Goal: Task Accomplishment & Management: Manage account settings

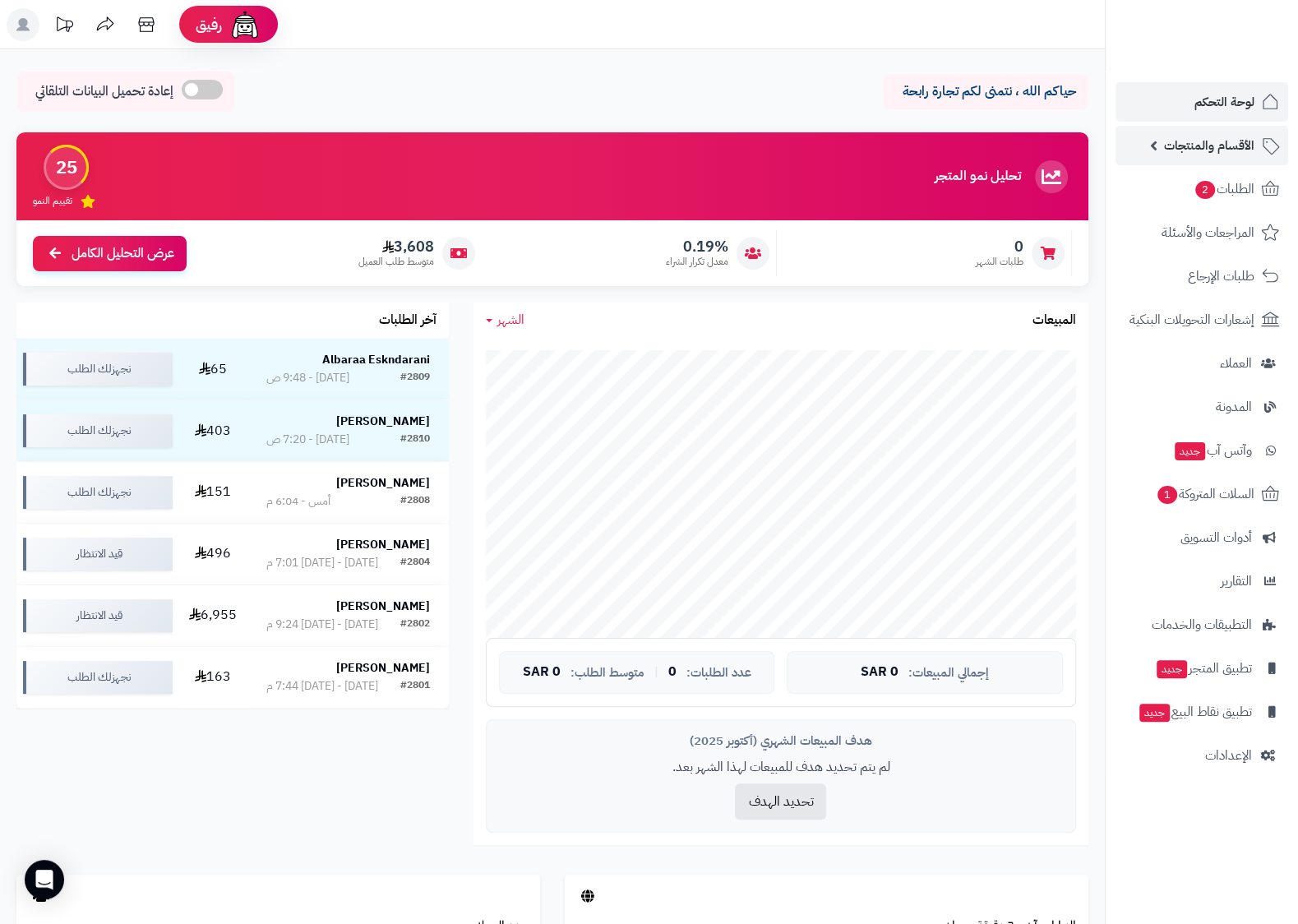
click at [1238, 151] on span "الأقسام والمنتجات" at bounding box center [1209, 145] width 90 height 23
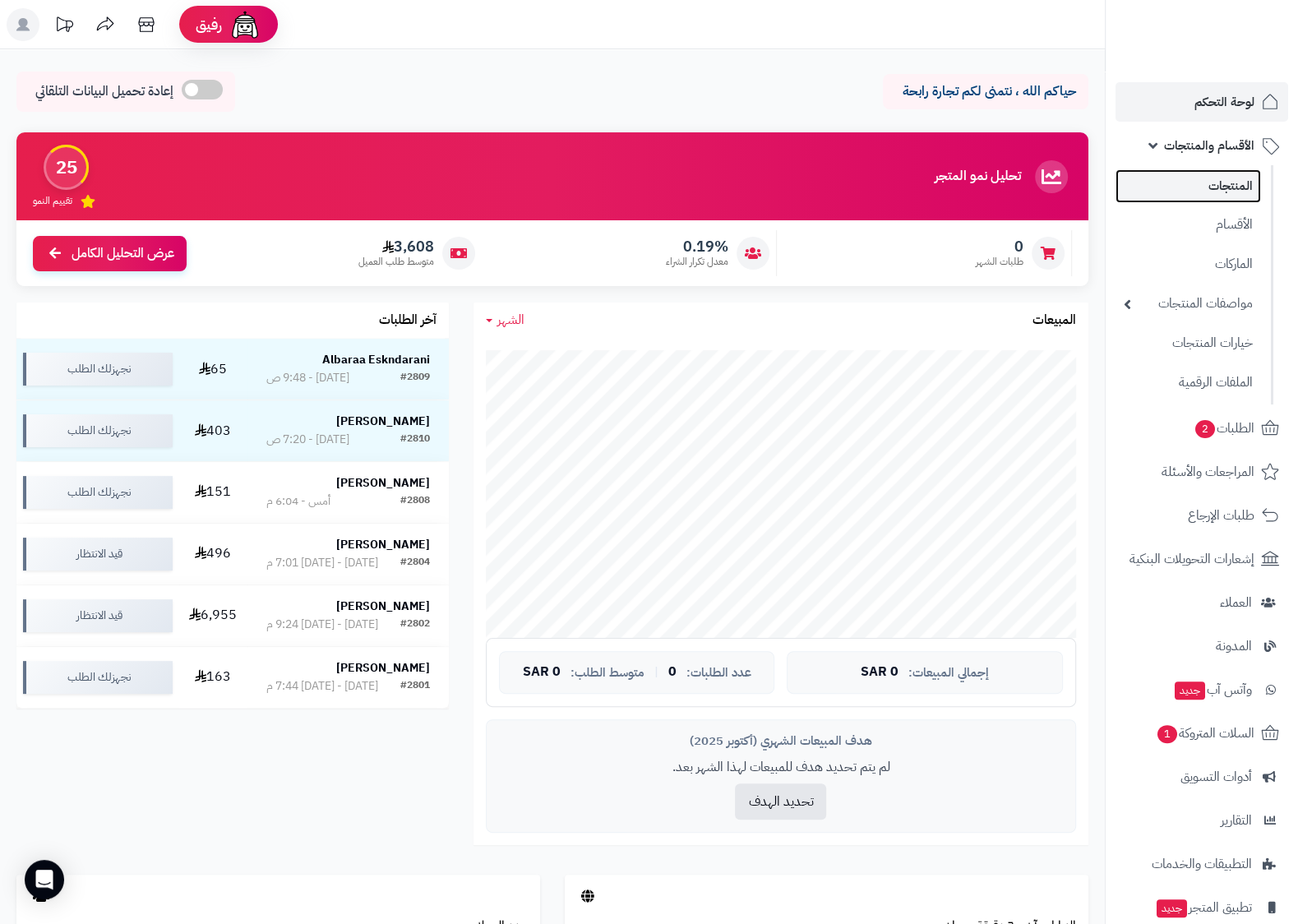
click at [1237, 180] on link "المنتجات" at bounding box center [1188, 186] width 146 height 33
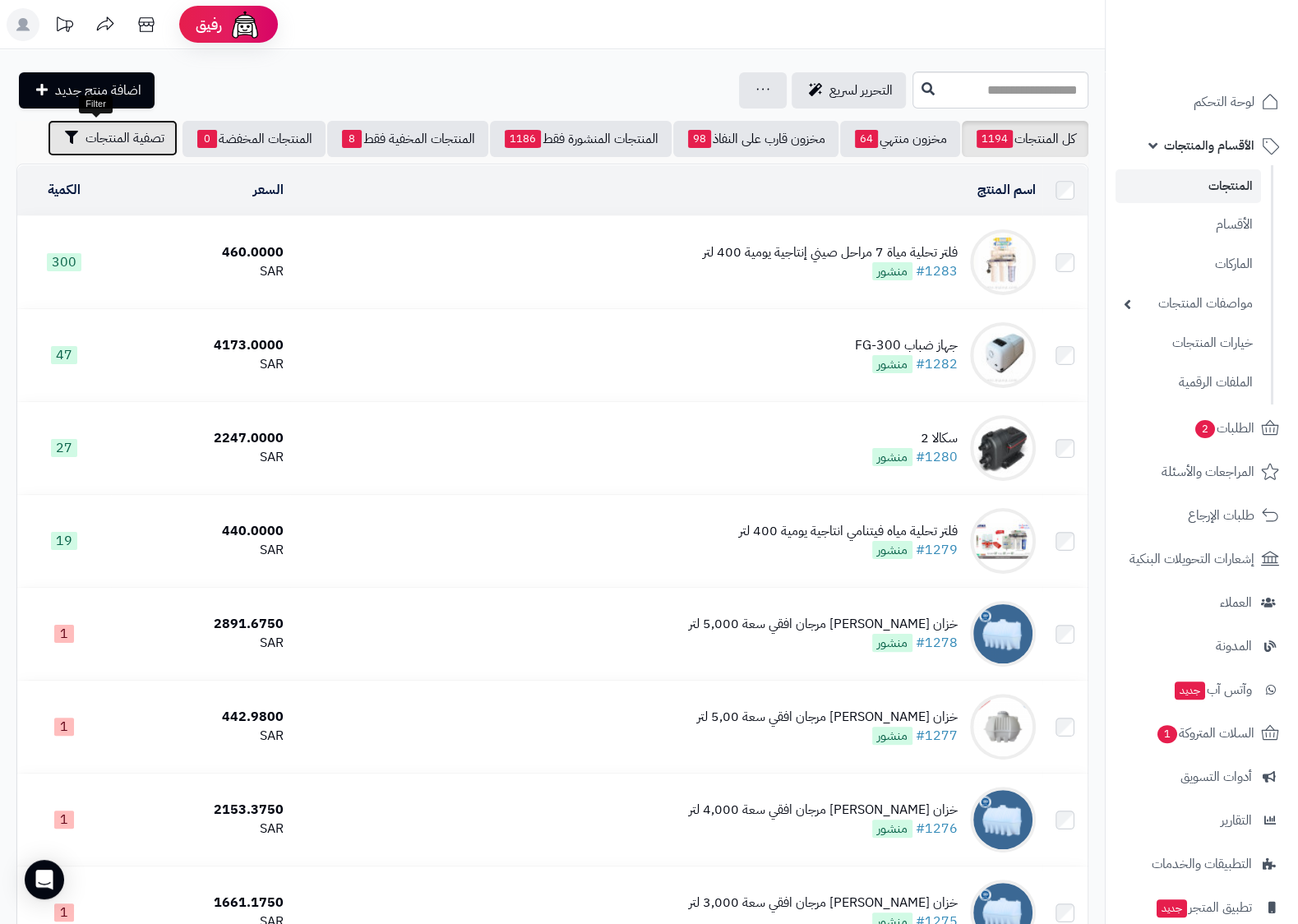
click at [135, 147] on span "تصفية المنتجات" at bounding box center [125, 138] width 79 height 20
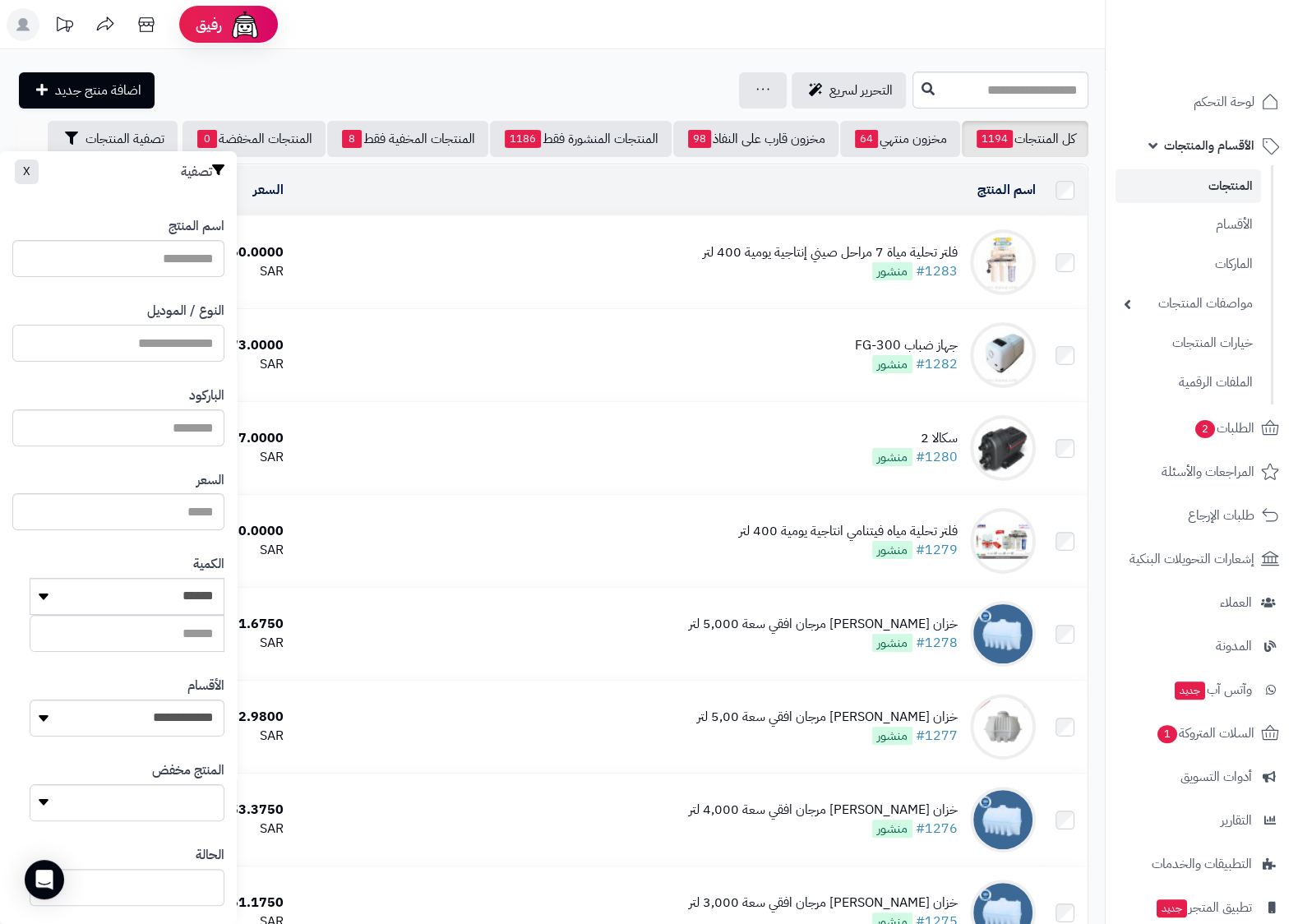
click at [121, 349] on input "النوع / الموديل" at bounding box center [119, 343] width 212 height 37
type input "********"
drag, startPoint x: 197, startPoint y: 379, endPoint x: 82, endPoint y: 365, distance: 115.8
click at [197, 378] on link "11000901" at bounding box center [133, 382] width 207 height 30
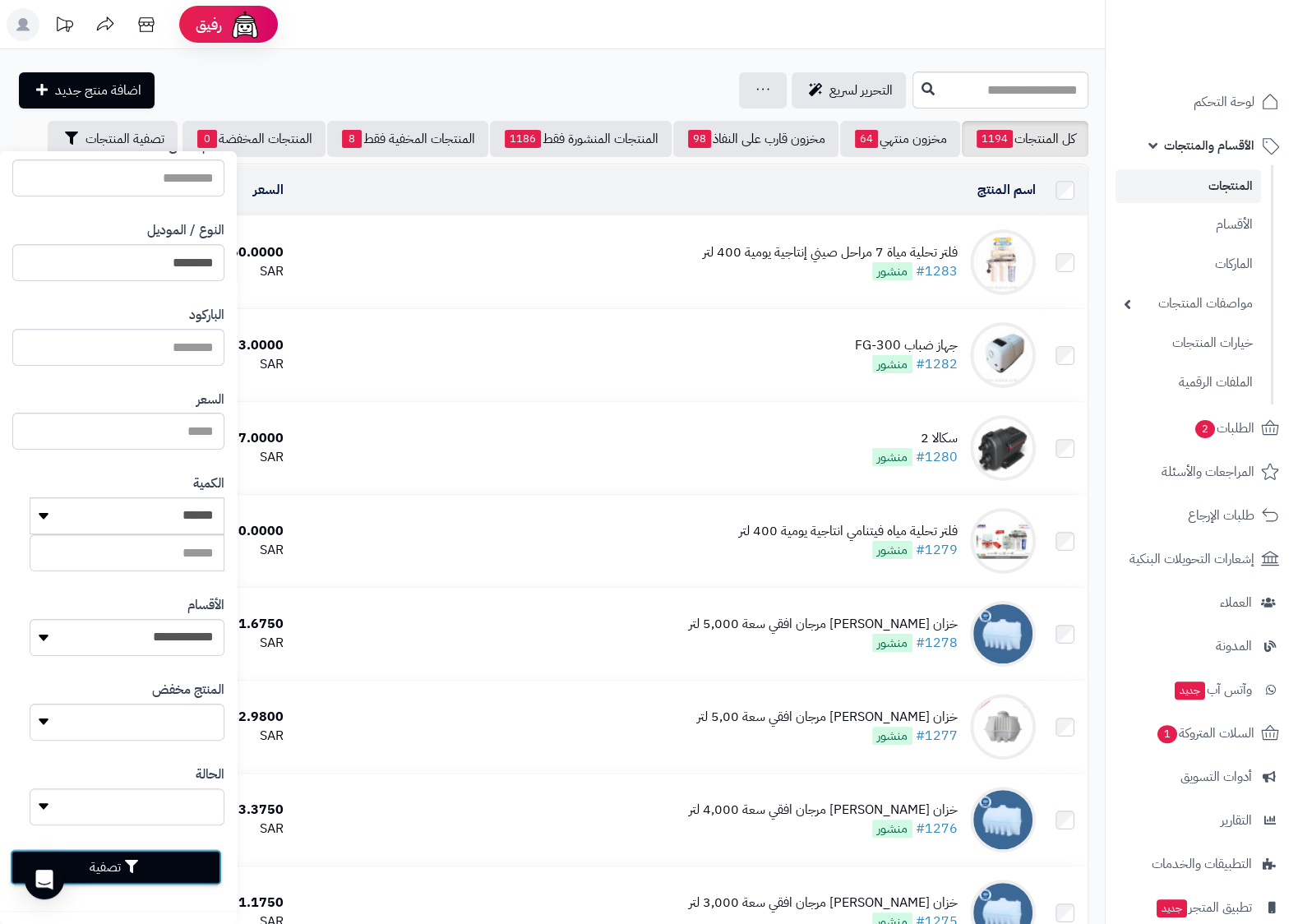
click at [186, 866] on button "تصفية" at bounding box center [116, 866] width 212 height 36
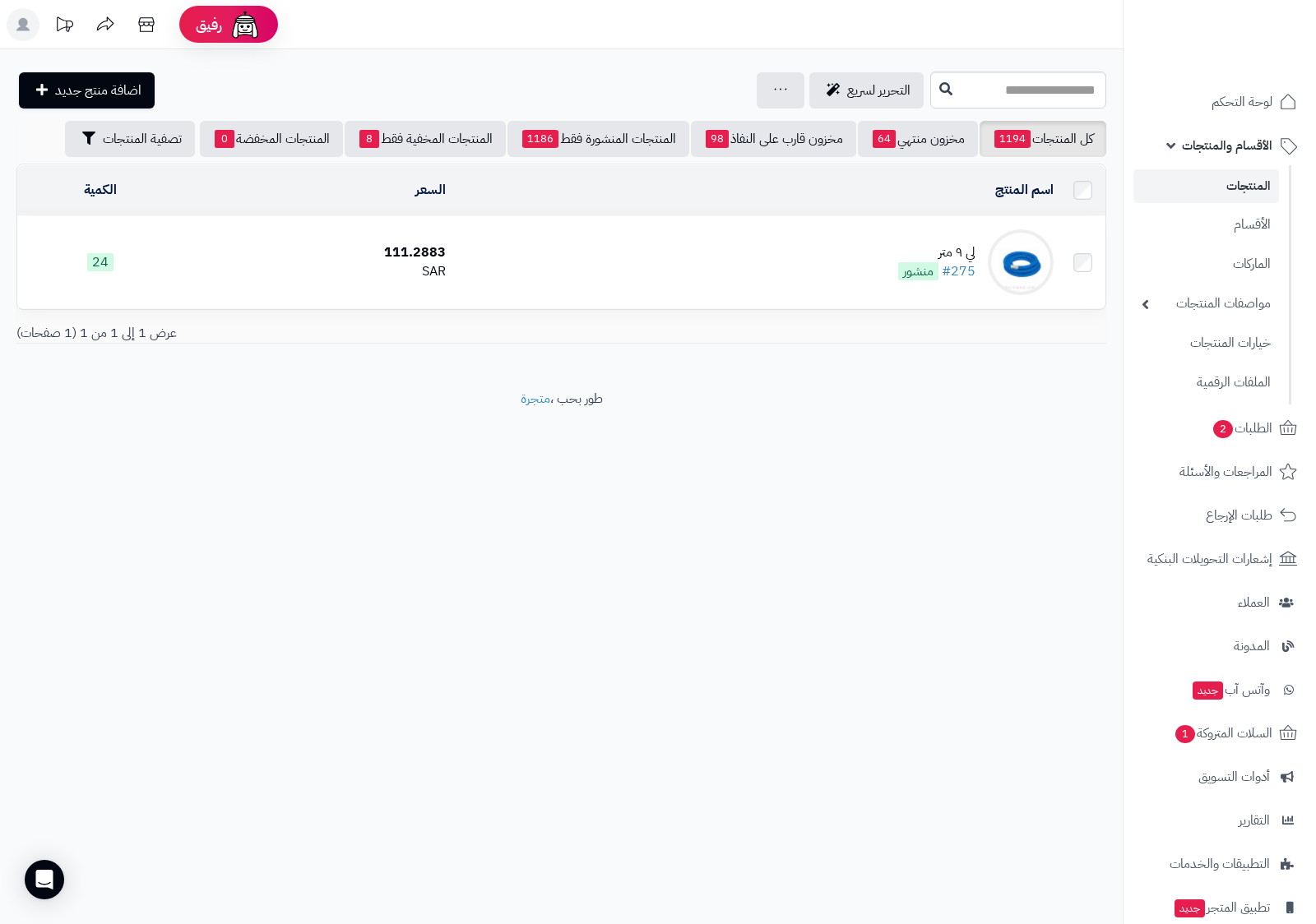
click at [939, 263] on span "منشور" at bounding box center [918, 272] width 40 height 18
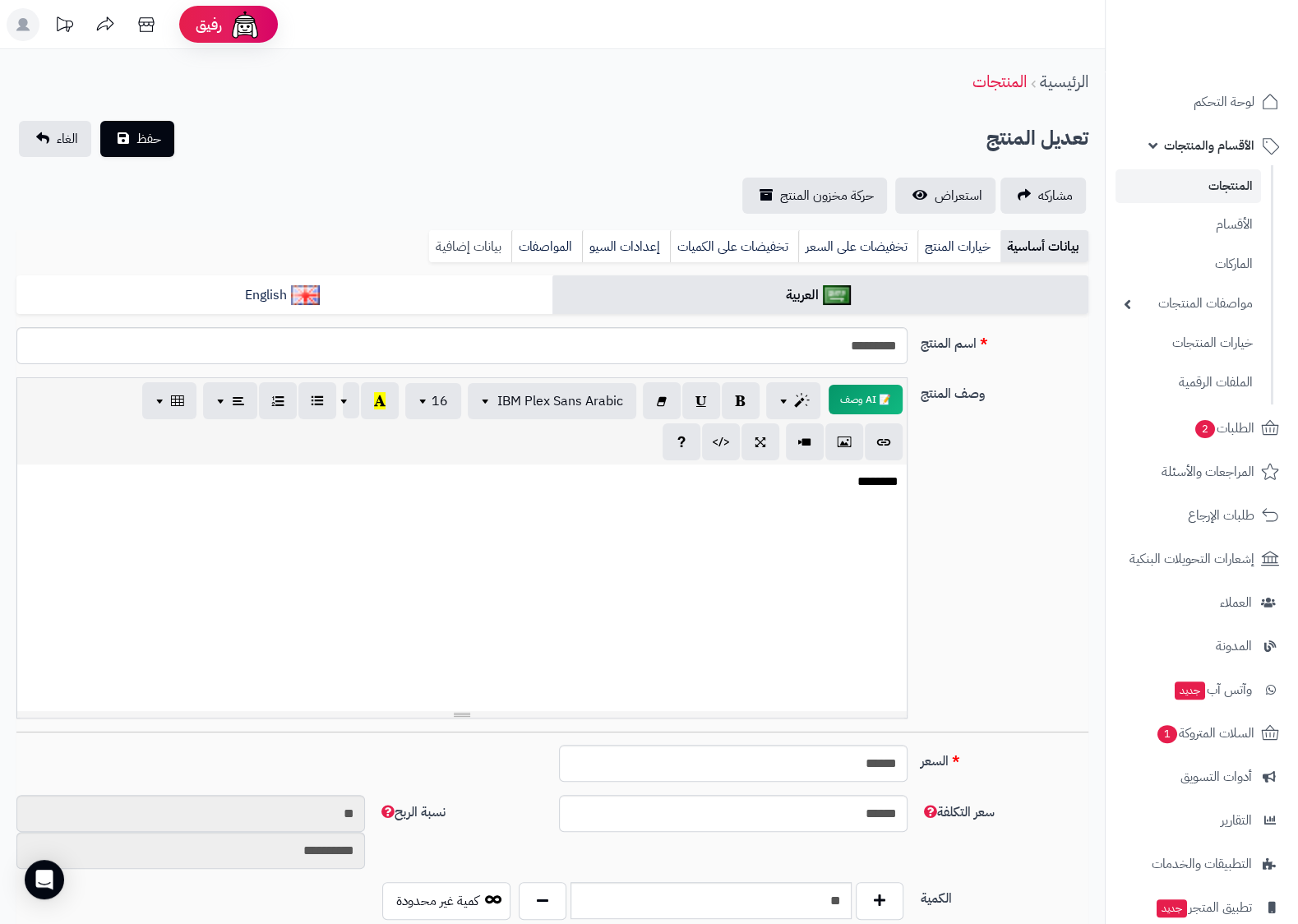
click at [460, 245] on link "بيانات إضافية" at bounding box center [470, 246] width 82 height 33
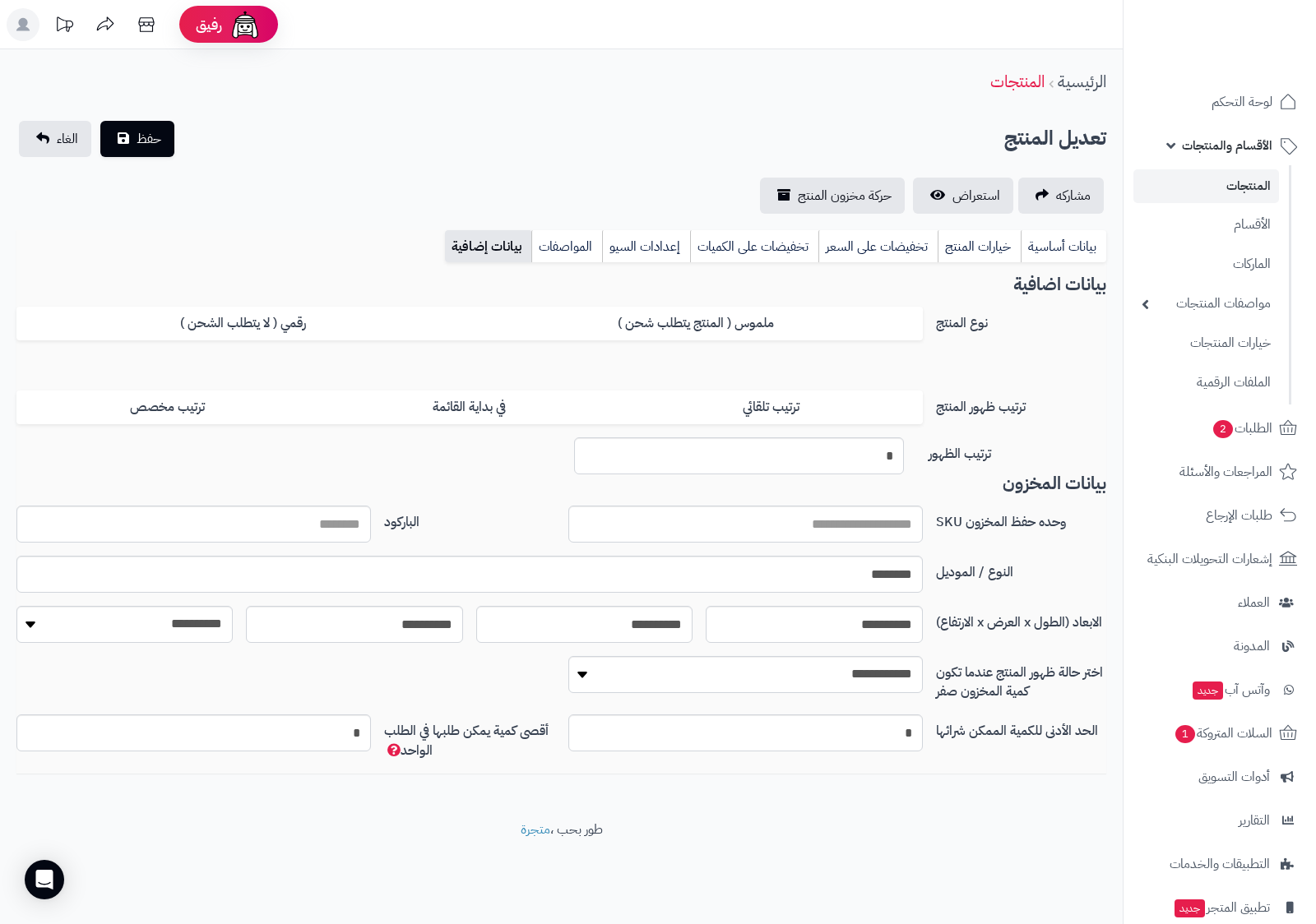
drag, startPoint x: 1090, startPoint y: 235, endPoint x: 1057, endPoint y: 286, distance: 60.7
click at [1088, 235] on link "بيانات أساسية" at bounding box center [1063, 246] width 85 height 33
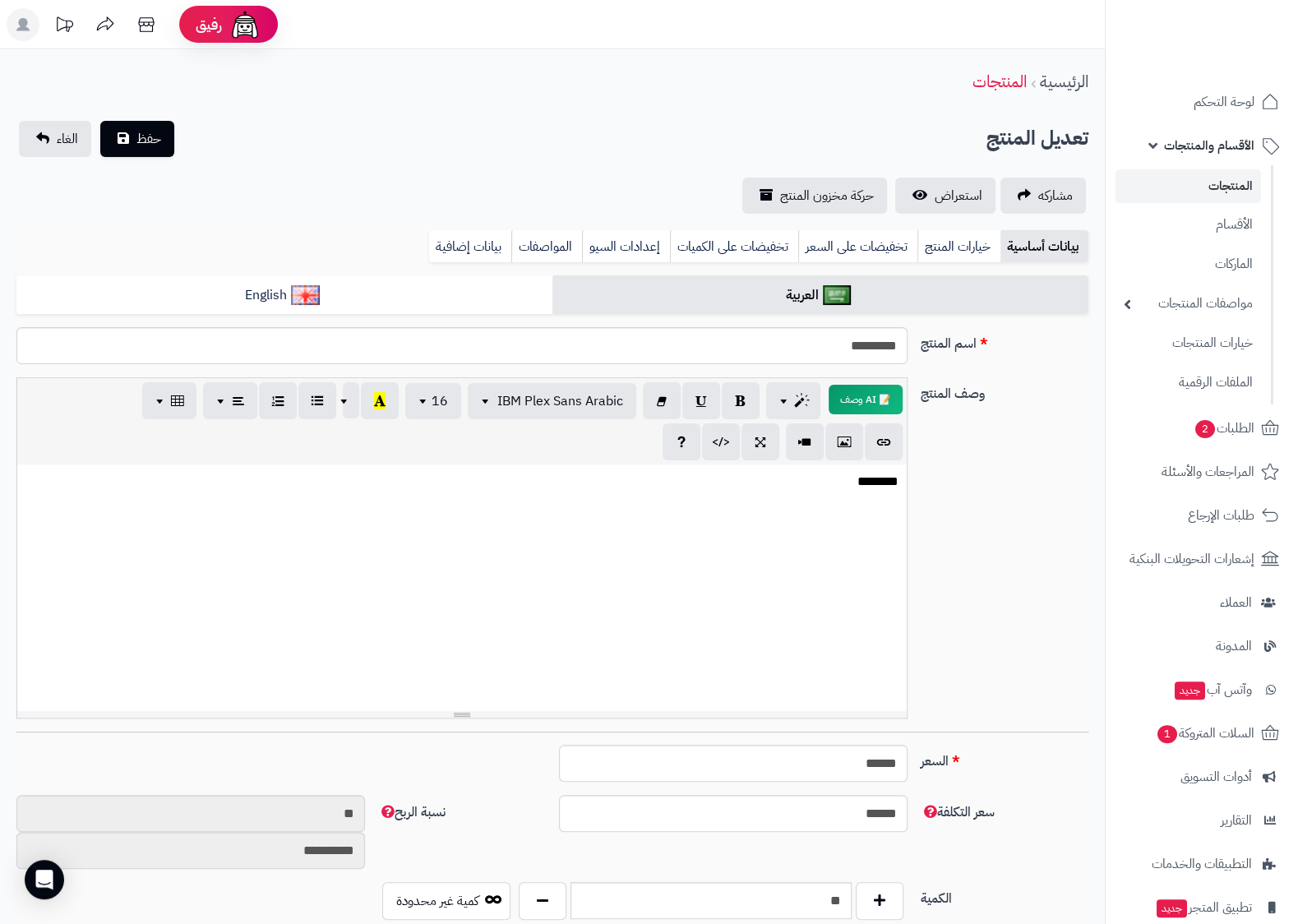
scroll to position [518, 0]
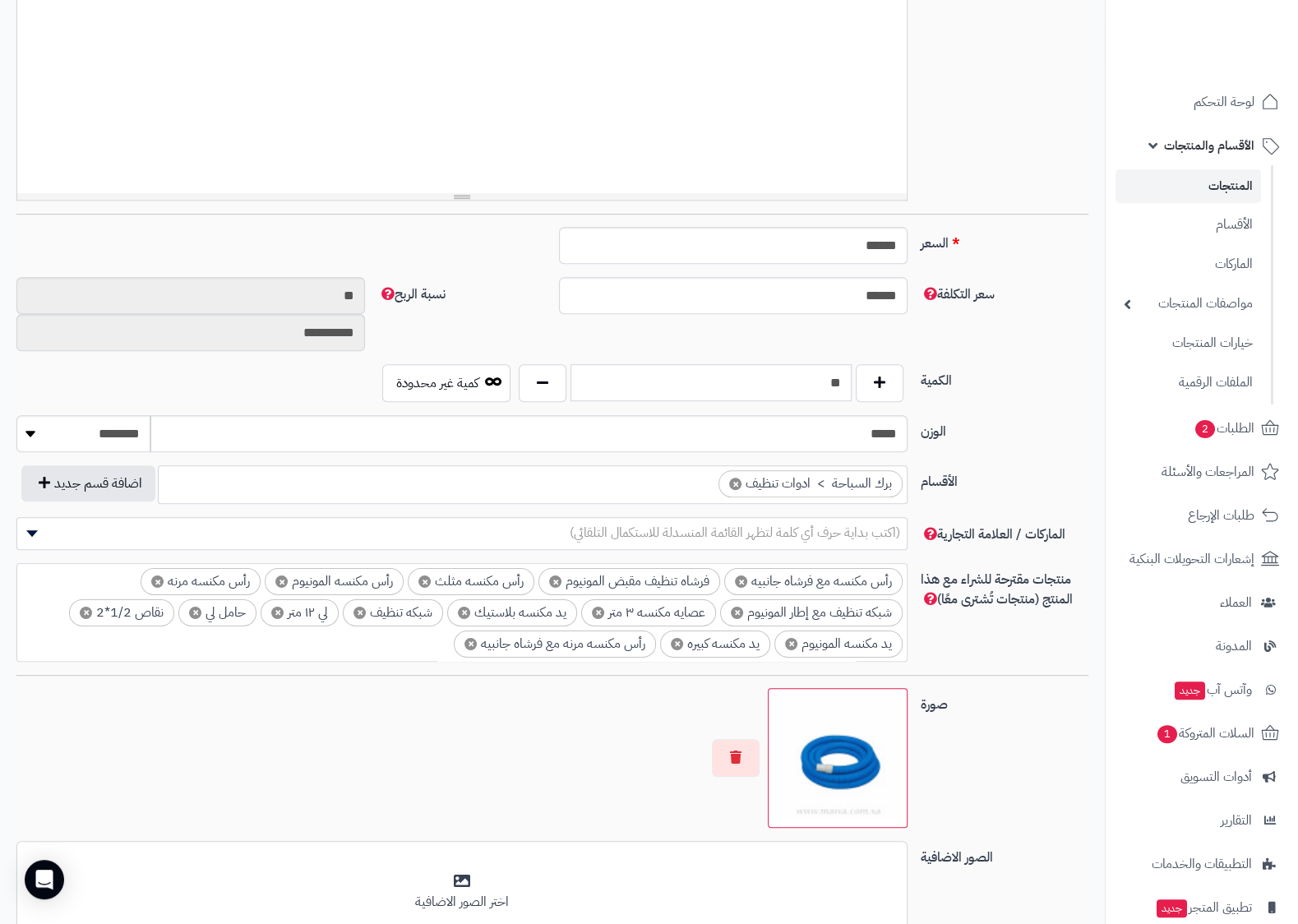
drag, startPoint x: 818, startPoint y: 389, endPoint x: 842, endPoint y: 389, distance: 24.0
click at [842, 389] on input "**" at bounding box center [711, 382] width 281 height 37
type input "*"
click at [1032, 332] on div "**********" at bounding box center [553, 320] width 1086 height 87
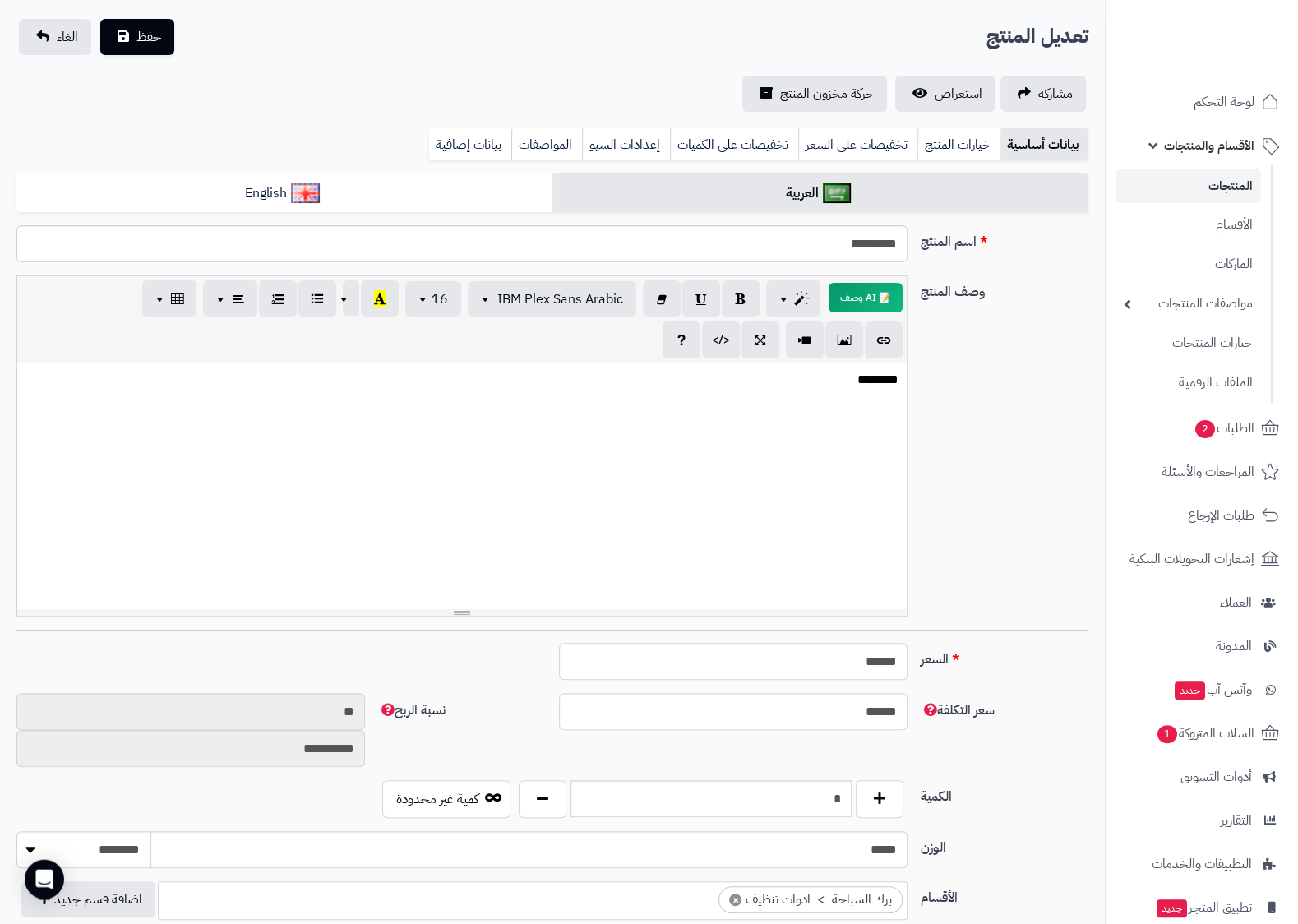
scroll to position [0, 0]
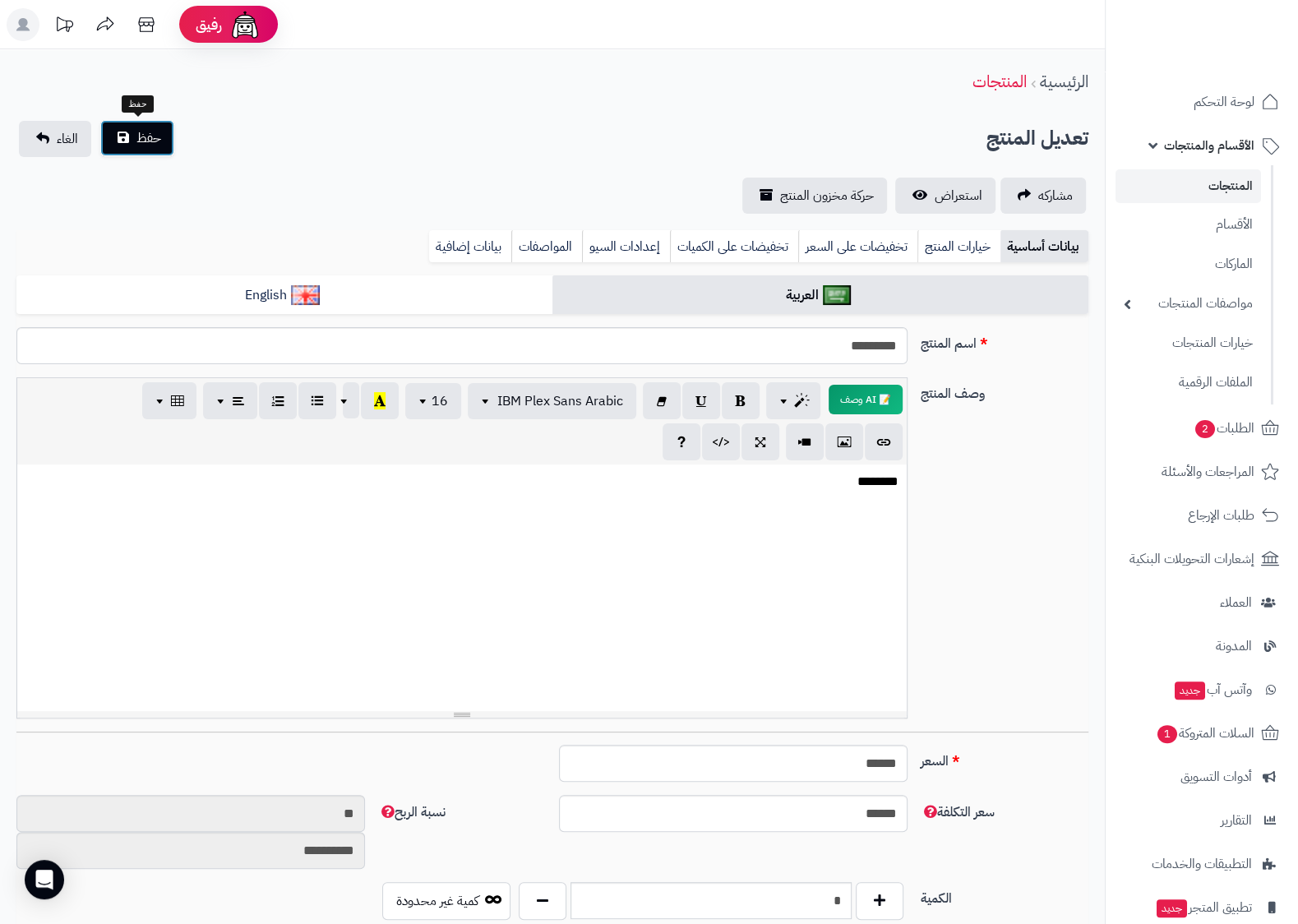
click at [118, 126] on button "حفظ" at bounding box center [137, 138] width 74 height 36
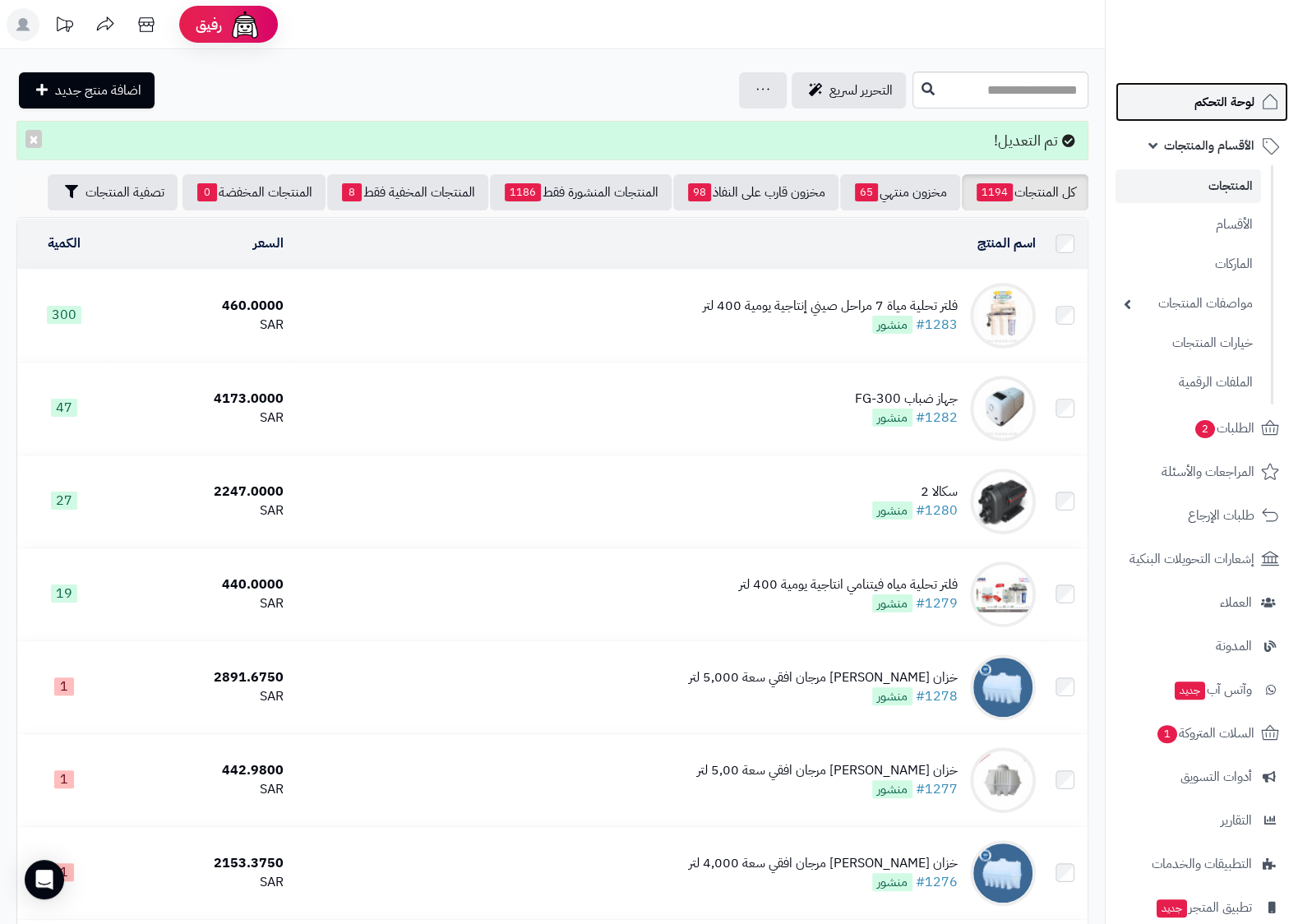
click at [1252, 94] on span "لوحة التحكم" at bounding box center [1224, 102] width 60 height 23
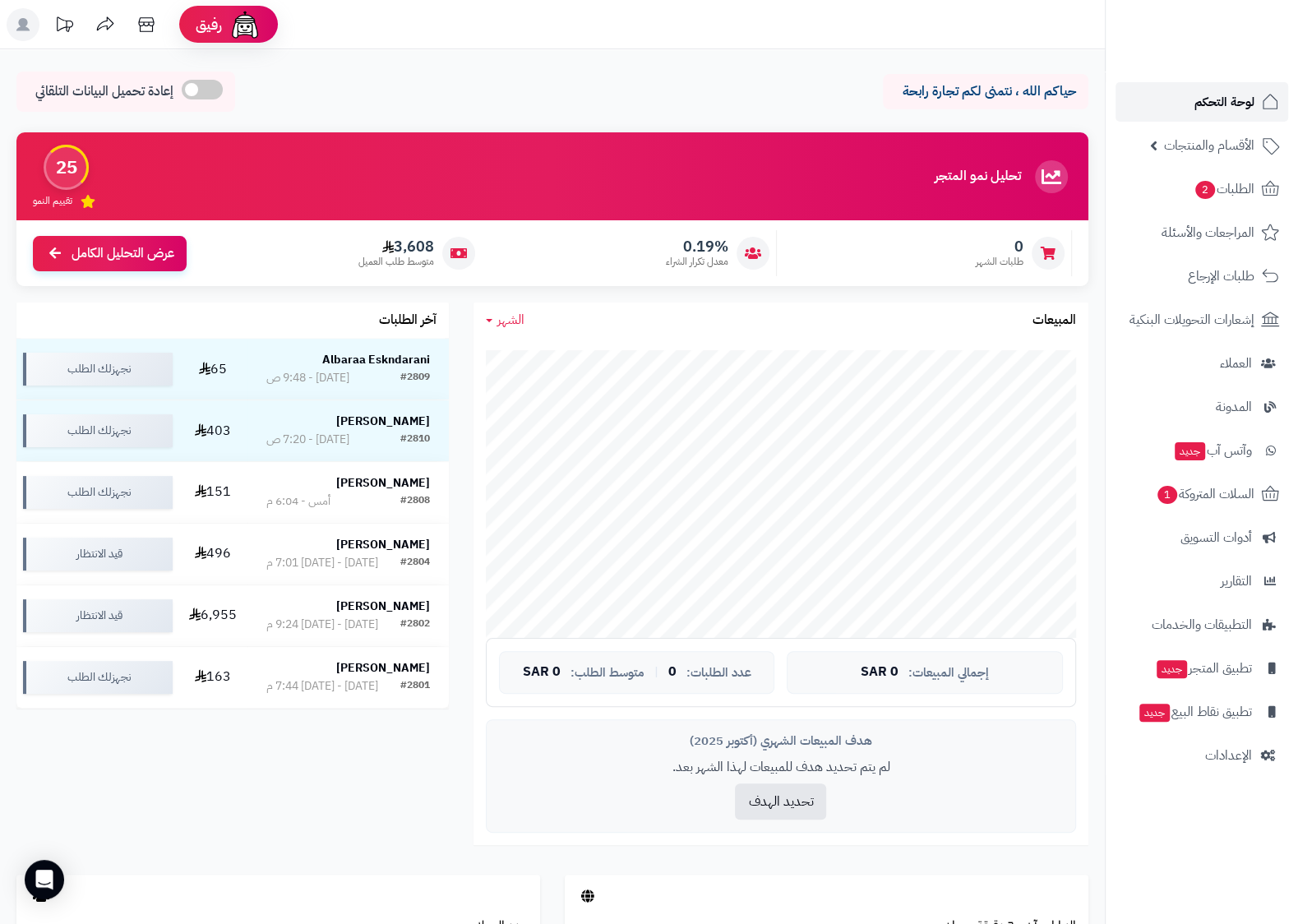
click at [1244, 95] on span "لوحة التحكم" at bounding box center [1224, 102] width 60 height 23
click at [345, 402] on td "[PERSON_NAME] #2810 [DATE] - 7:20 ص" at bounding box center [348, 430] width 202 height 61
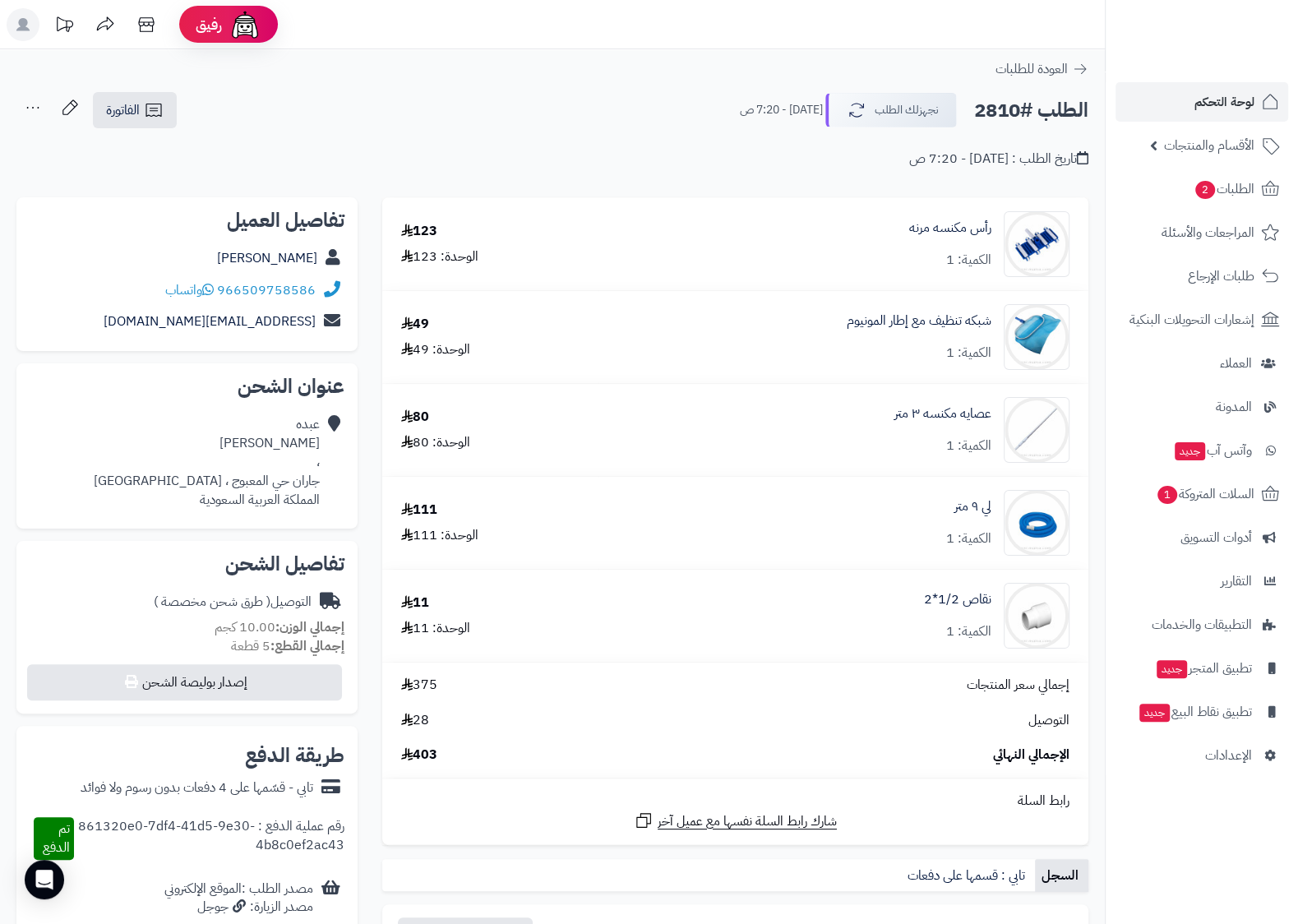
click at [1072, 200] on td "رأس مكنسه مرنه الكمية: 1" at bounding box center [844, 244] width 490 height 92
click at [1219, 102] on span "لوحة التحكم" at bounding box center [1224, 102] width 60 height 23
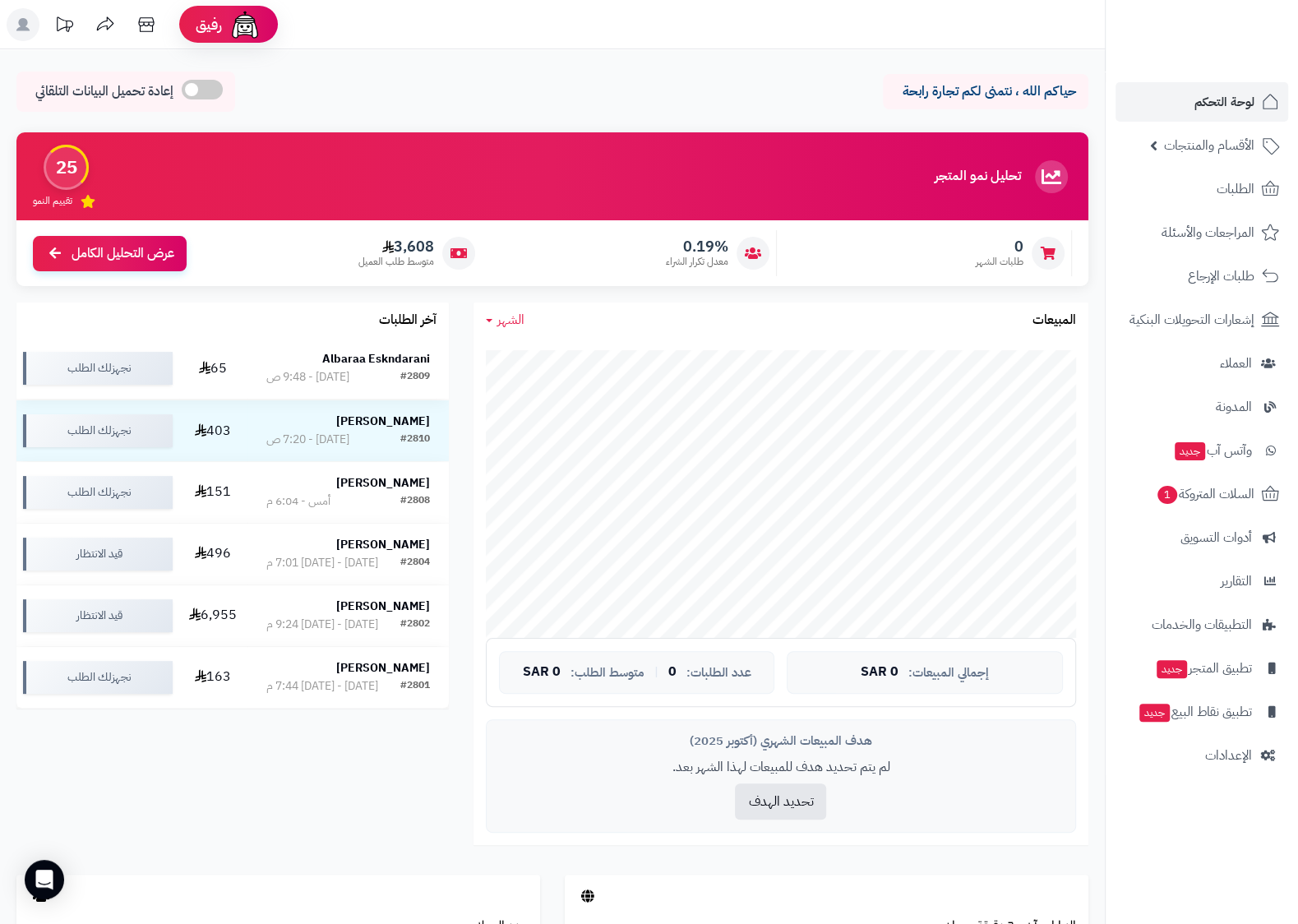
click at [267, 385] on div "اليوم - 9:48 ص" at bounding box center [308, 377] width 83 height 17
click at [413, 429] on strong "عبده فرساني" at bounding box center [383, 420] width 94 height 18
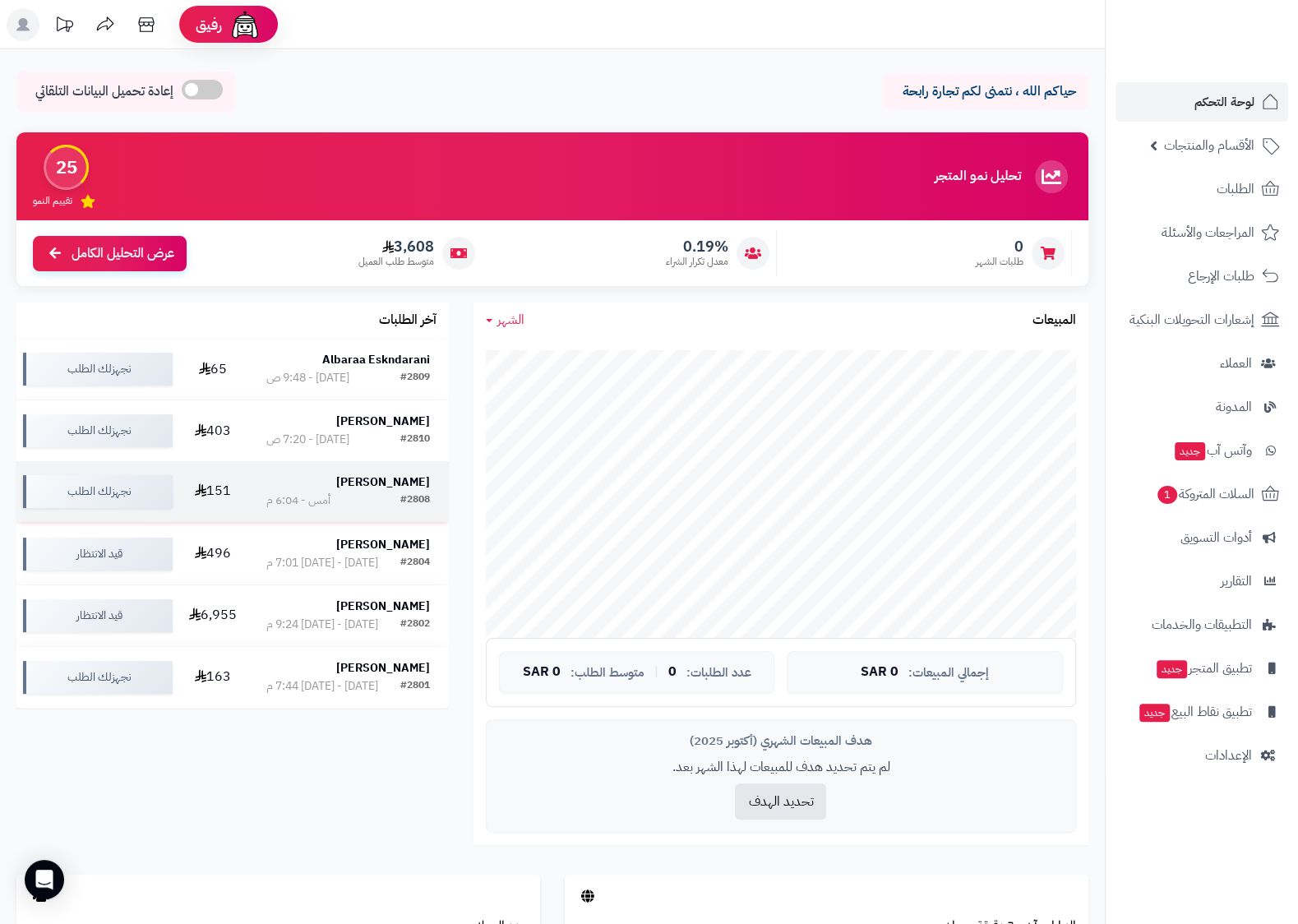
click at [370, 484] on strong "يحيى طوهري" at bounding box center [383, 482] width 94 height 18
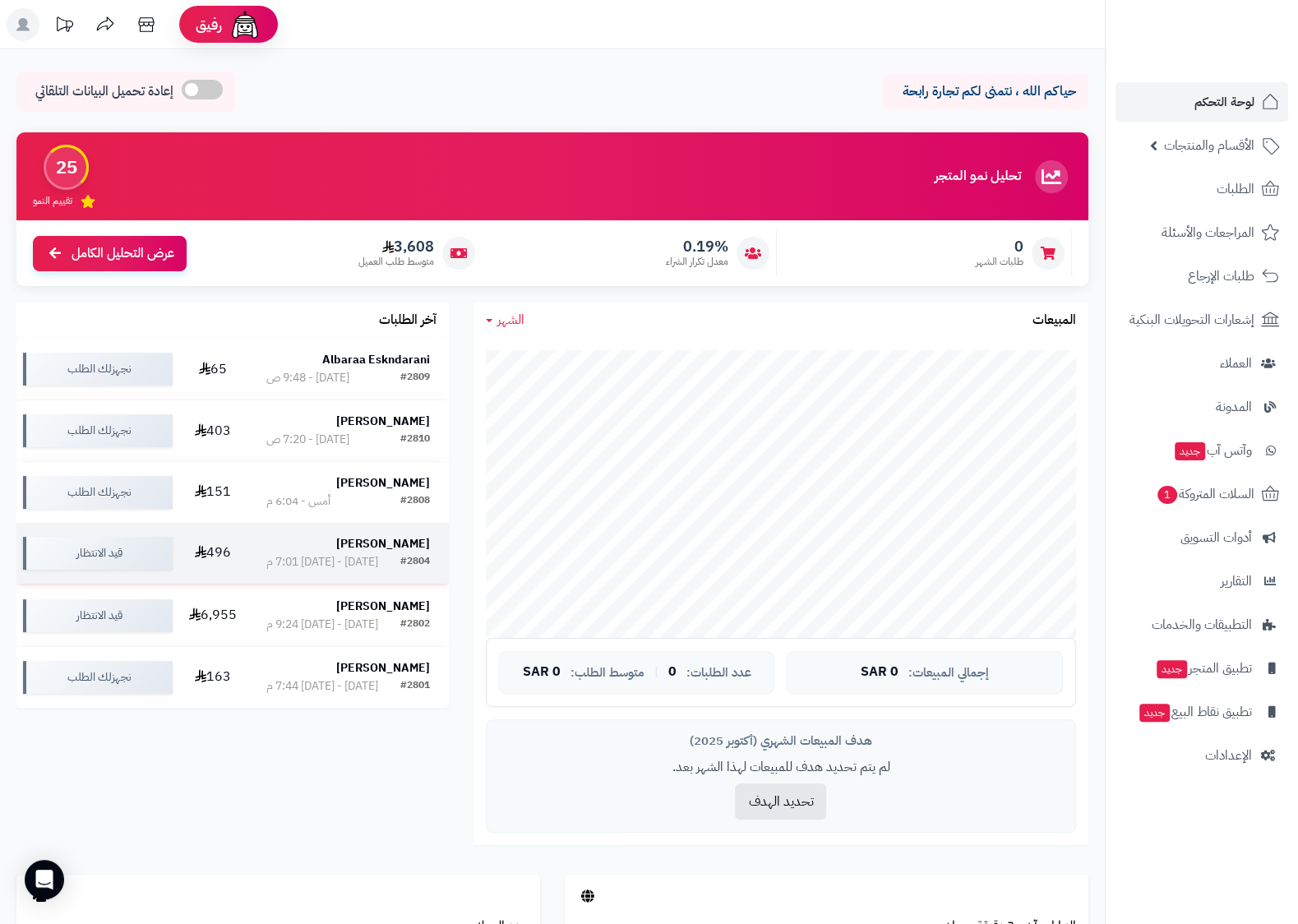
click at [399, 552] on strong "[PERSON_NAME]" at bounding box center [383, 544] width 94 height 18
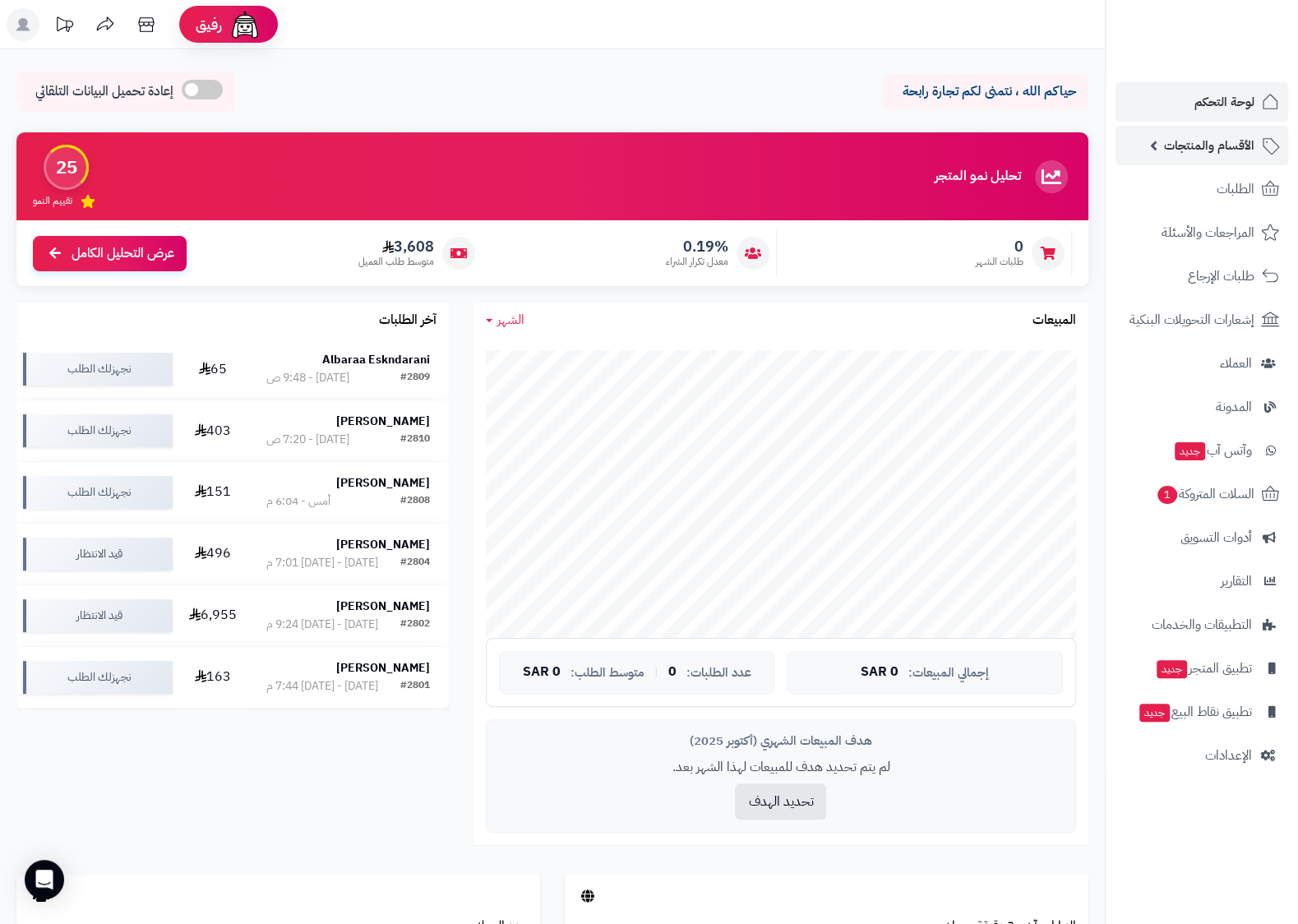
click at [1216, 146] on span "الأقسام والمنتجات" at bounding box center [1209, 145] width 90 height 23
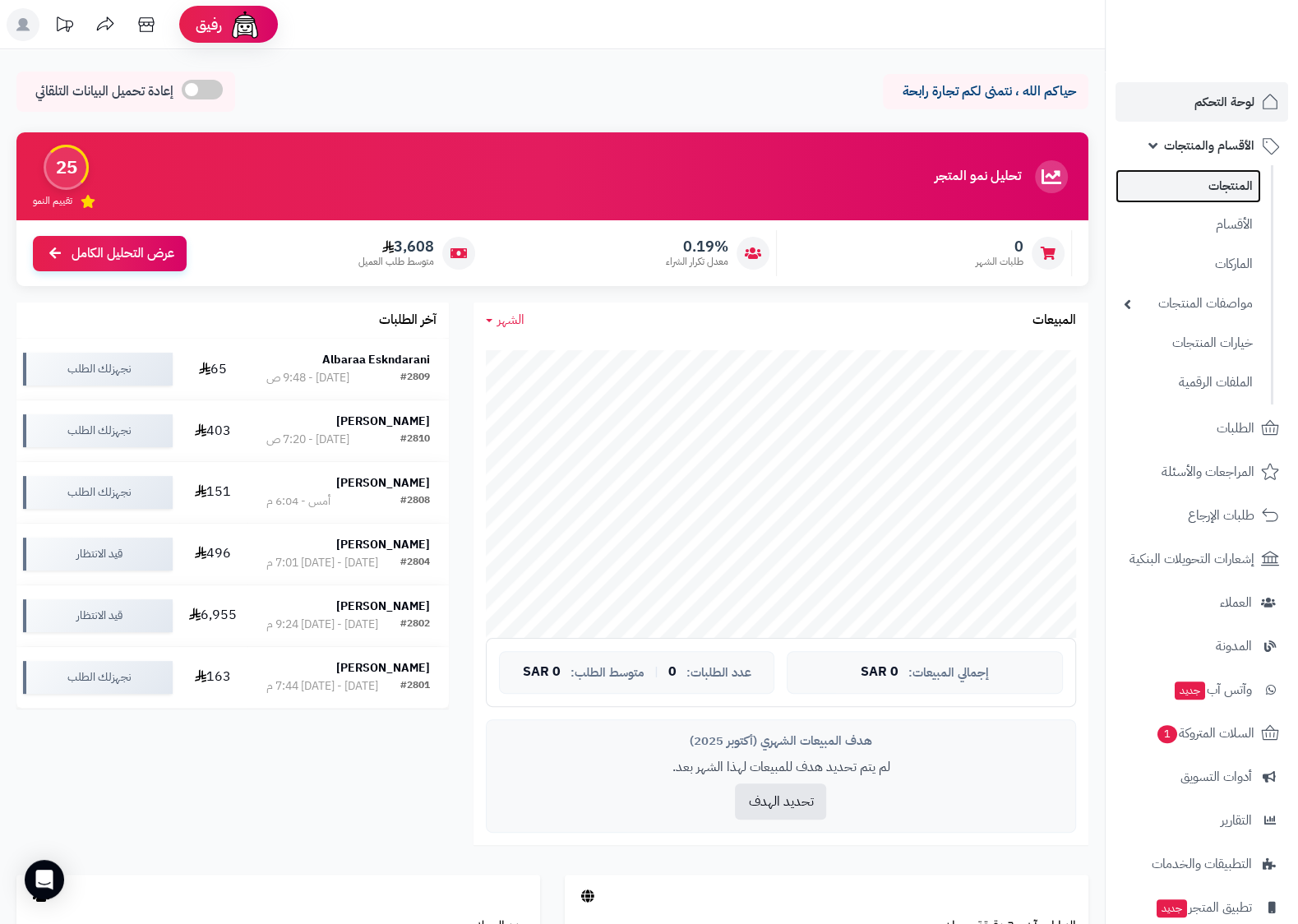
click at [1244, 200] on link "المنتجات" at bounding box center [1188, 186] width 146 height 33
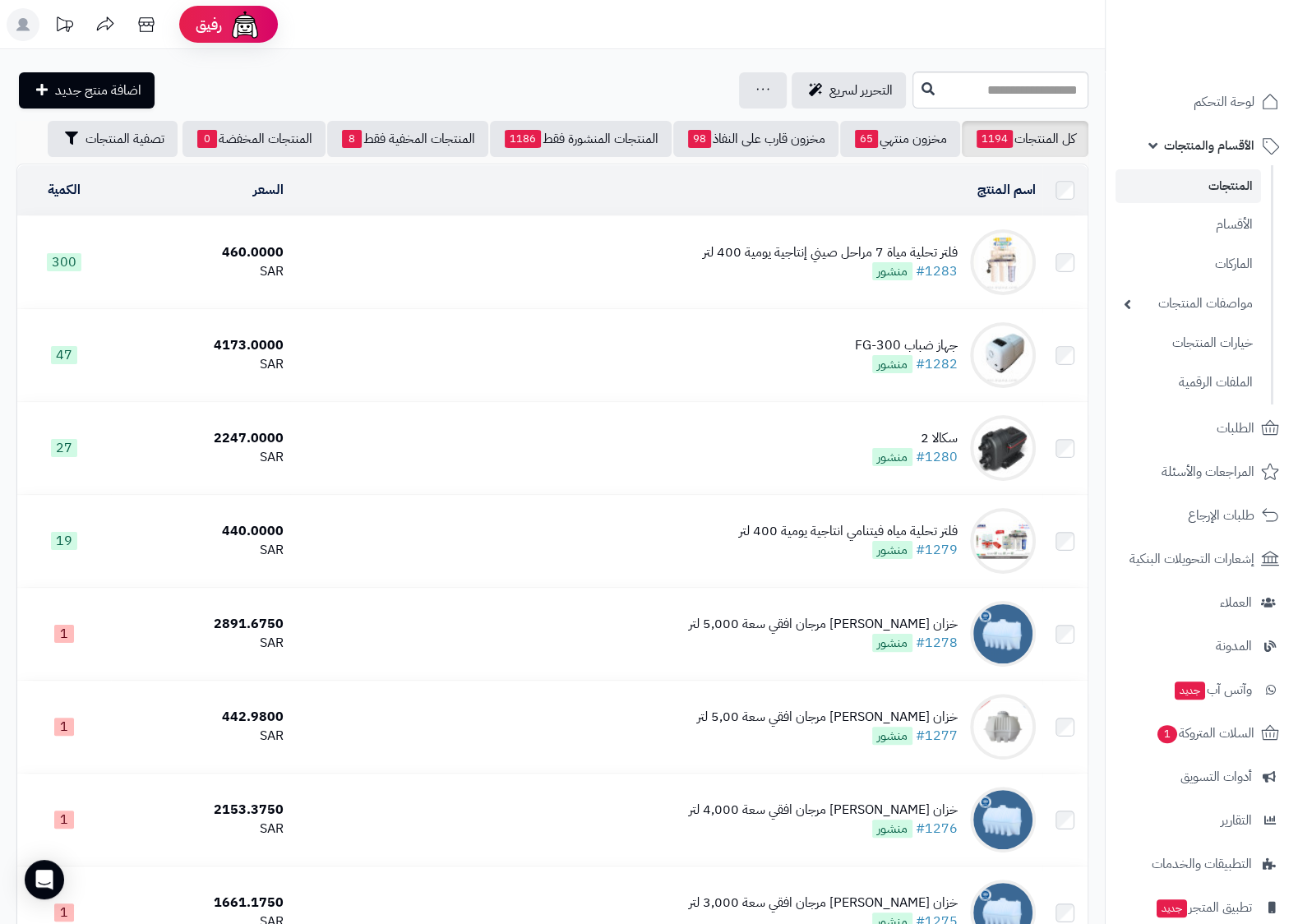
click at [1224, 180] on link "المنتجات" at bounding box center [1188, 186] width 146 height 33
click at [89, 94] on span "اضافة منتج جديد" at bounding box center [98, 90] width 86 height 20
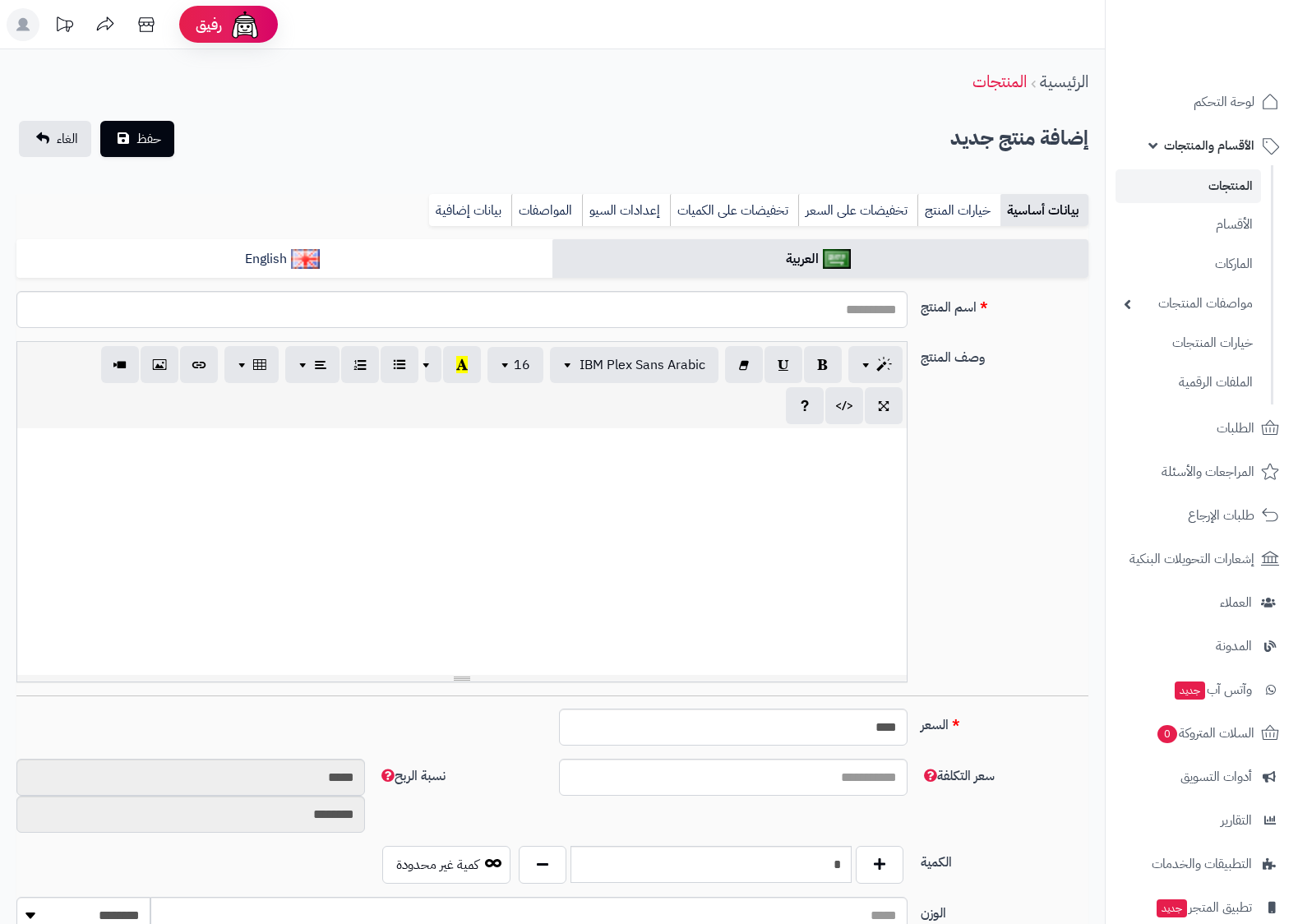
select select
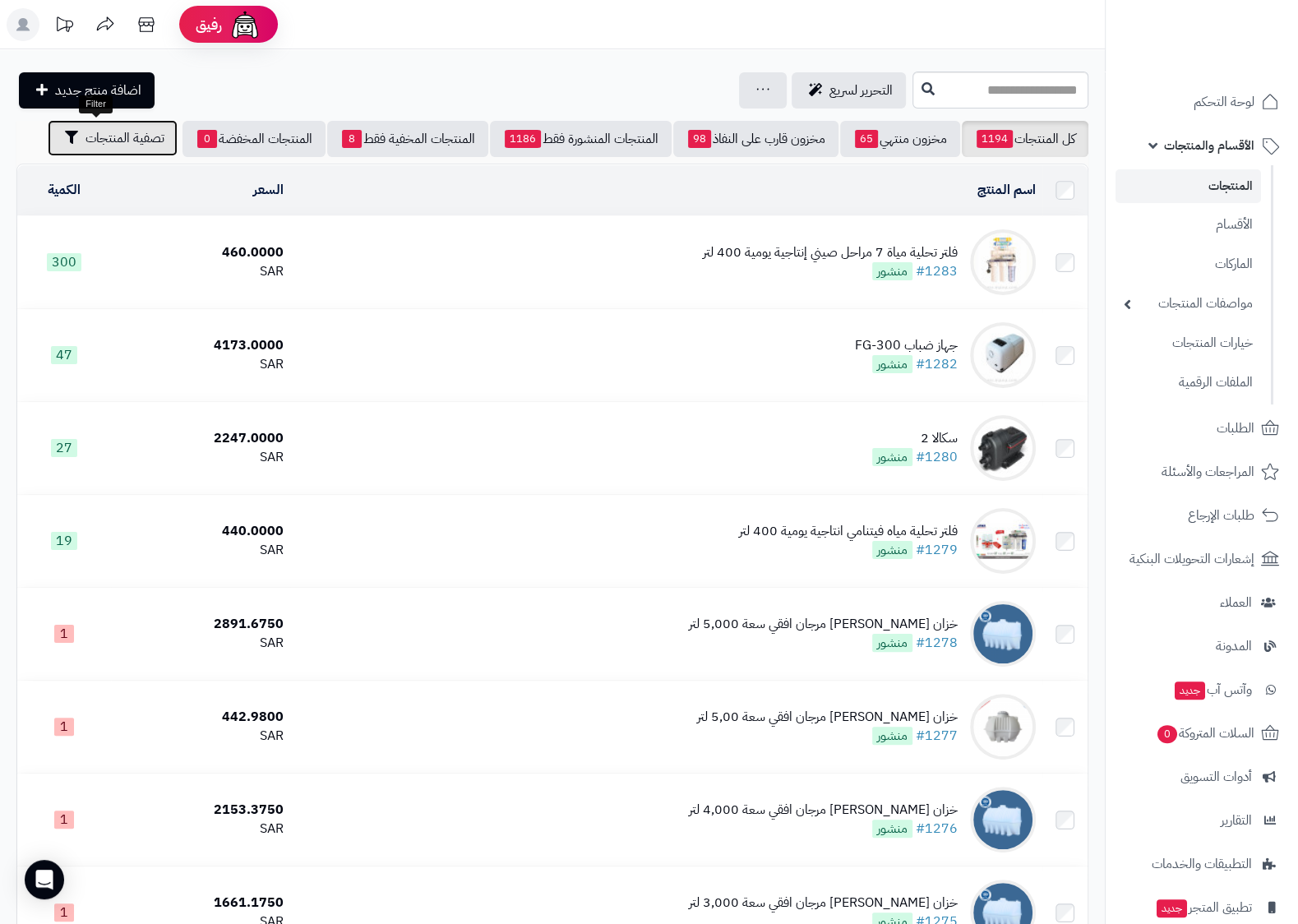
click at [110, 139] on span "تصفية المنتجات" at bounding box center [125, 138] width 79 height 20
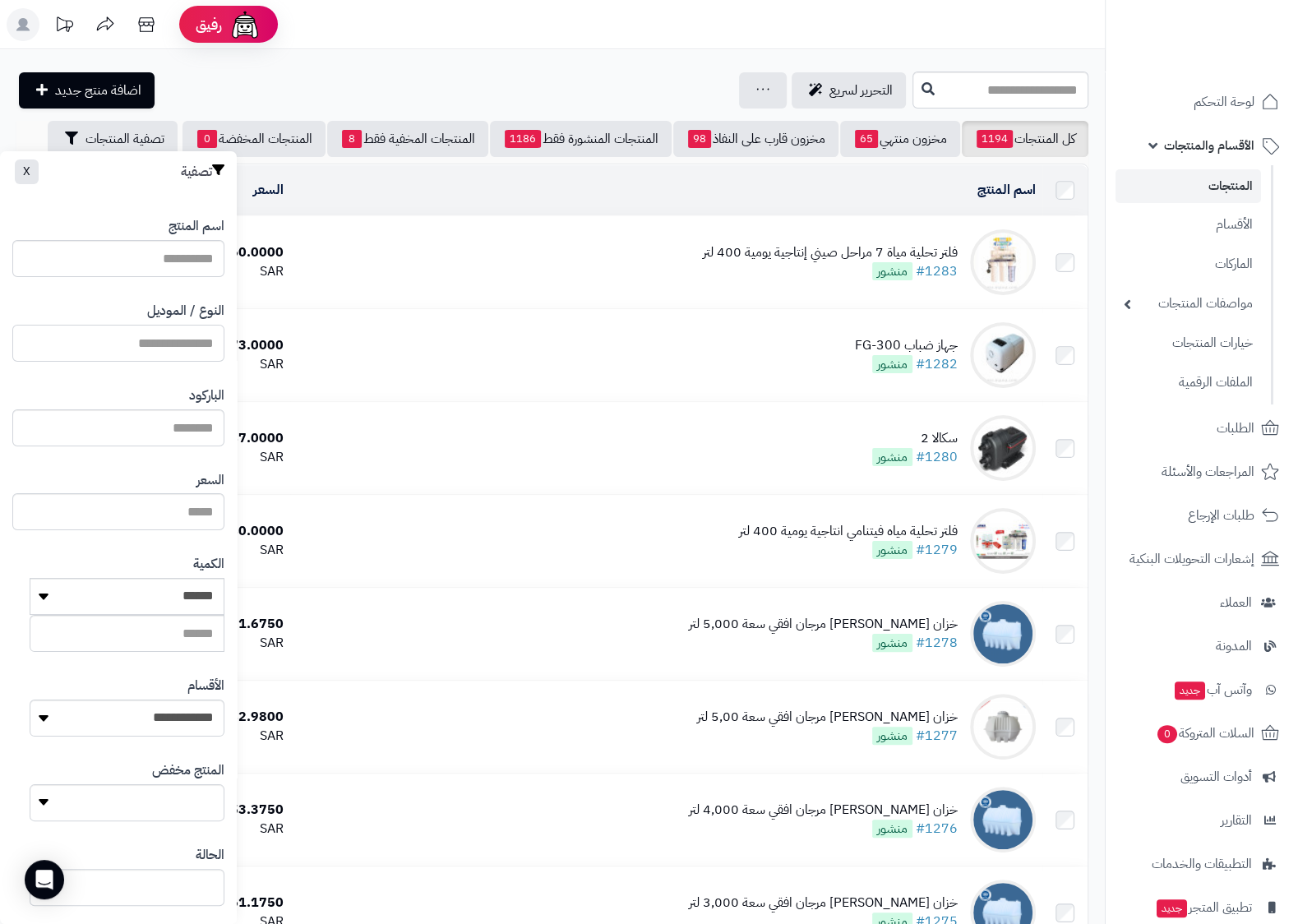
click at [130, 341] on input "النوع / الموديل" at bounding box center [119, 343] width 212 height 37
type input "********"
click at [169, 377] on link "11000103" at bounding box center [133, 382] width 207 height 30
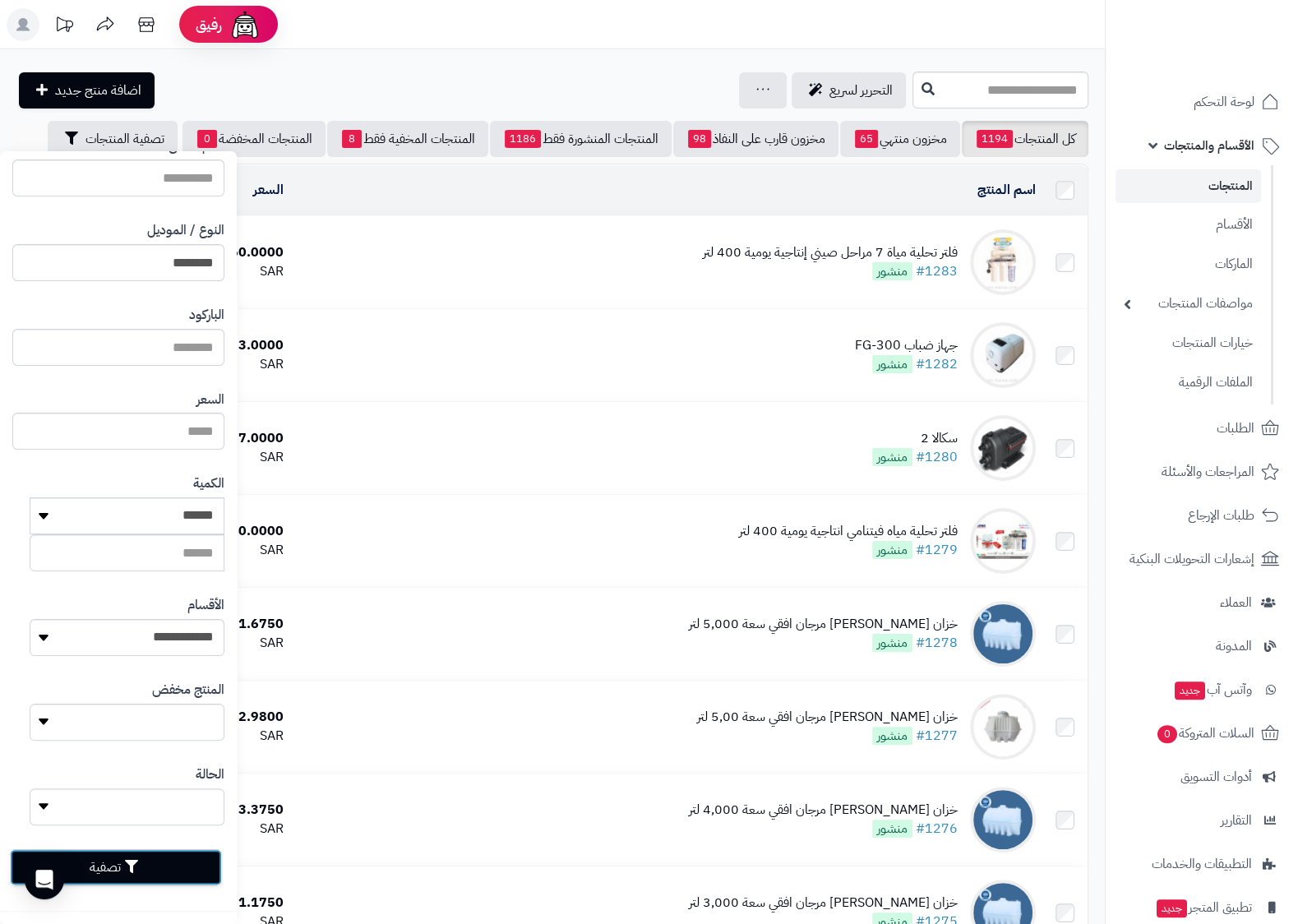
click at [135, 876] on button "تصفية" at bounding box center [116, 866] width 212 height 36
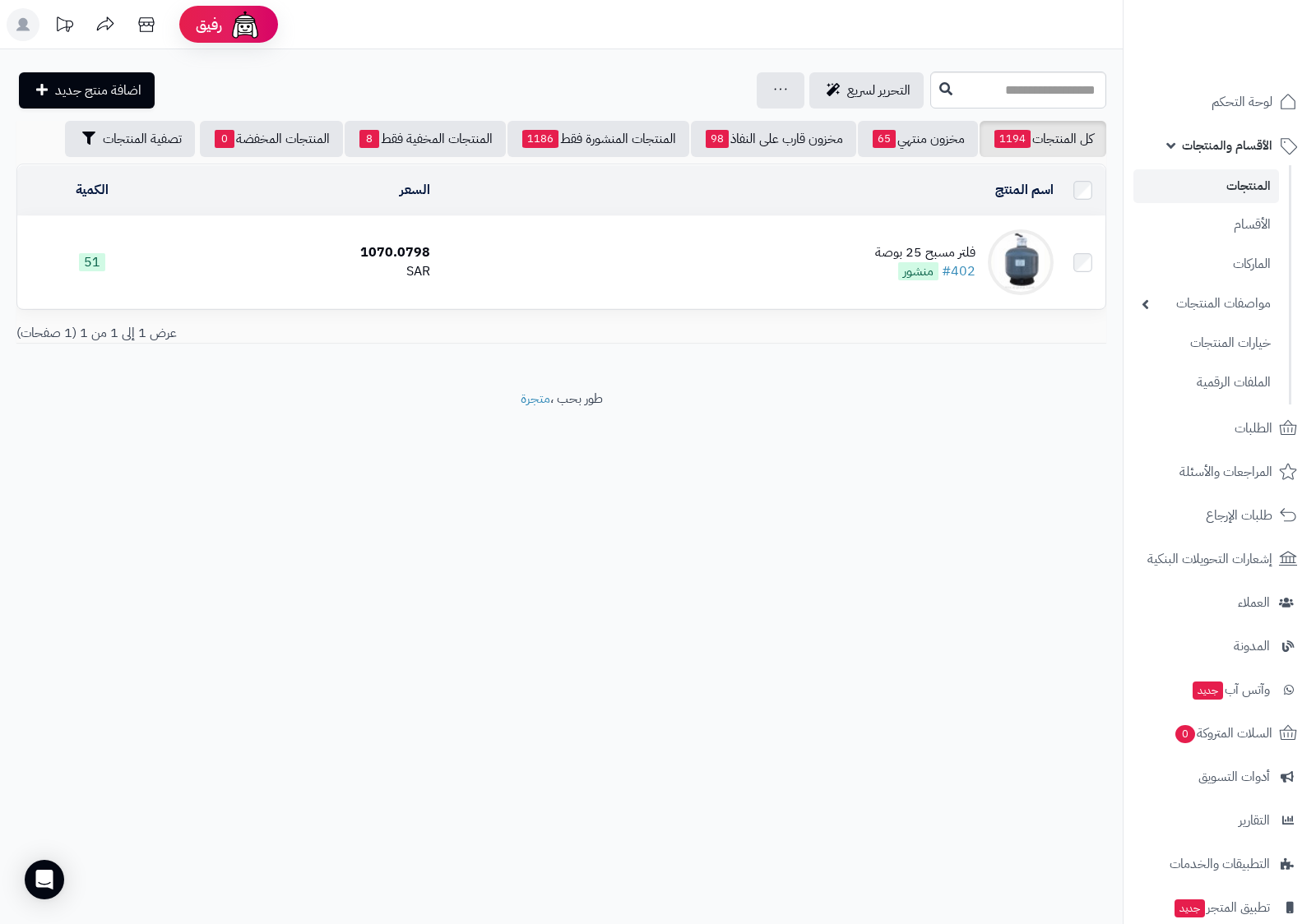
click at [948, 246] on div "فلتر مسبح 25 بوصة" at bounding box center [925, 253] width 100 height 19
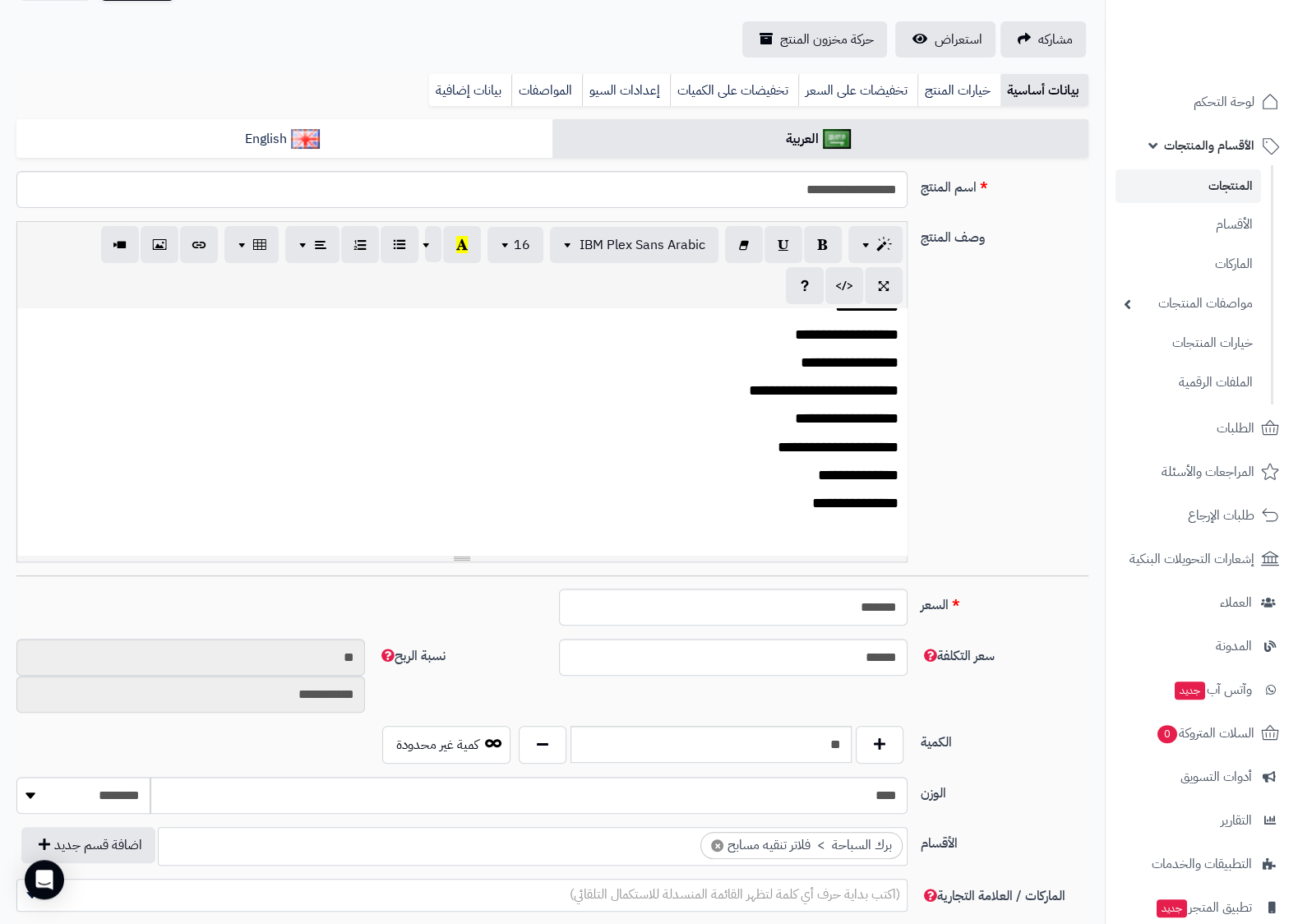
scroll to position [172, 0]
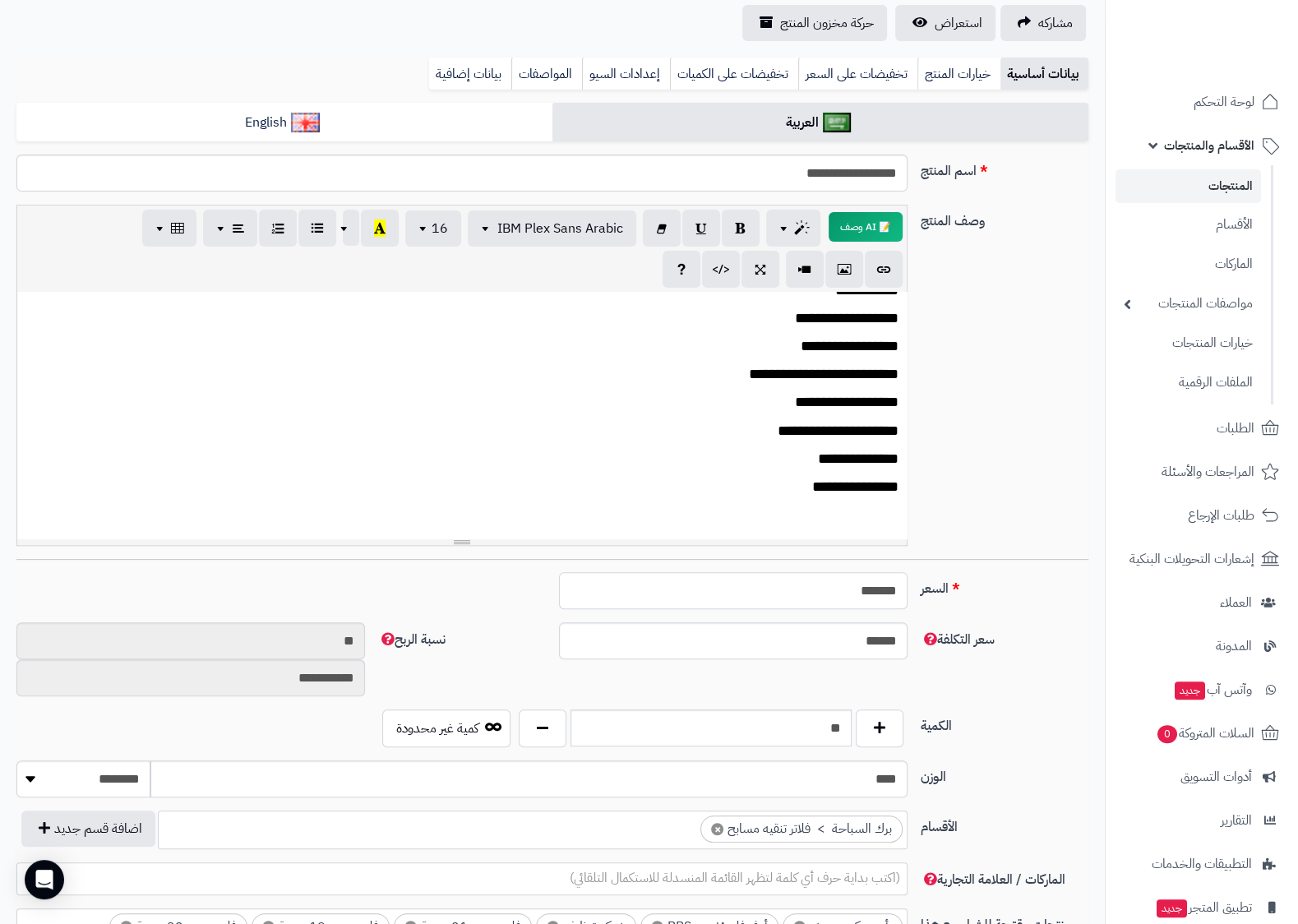
drag, startPoint x: 759, startPoint y: 590, endPoint x: 1315, endPoint y: 645, distance: 558.7
click at [907, 609] on input "*******" at bounding box center [733, 590] width 349 height 37
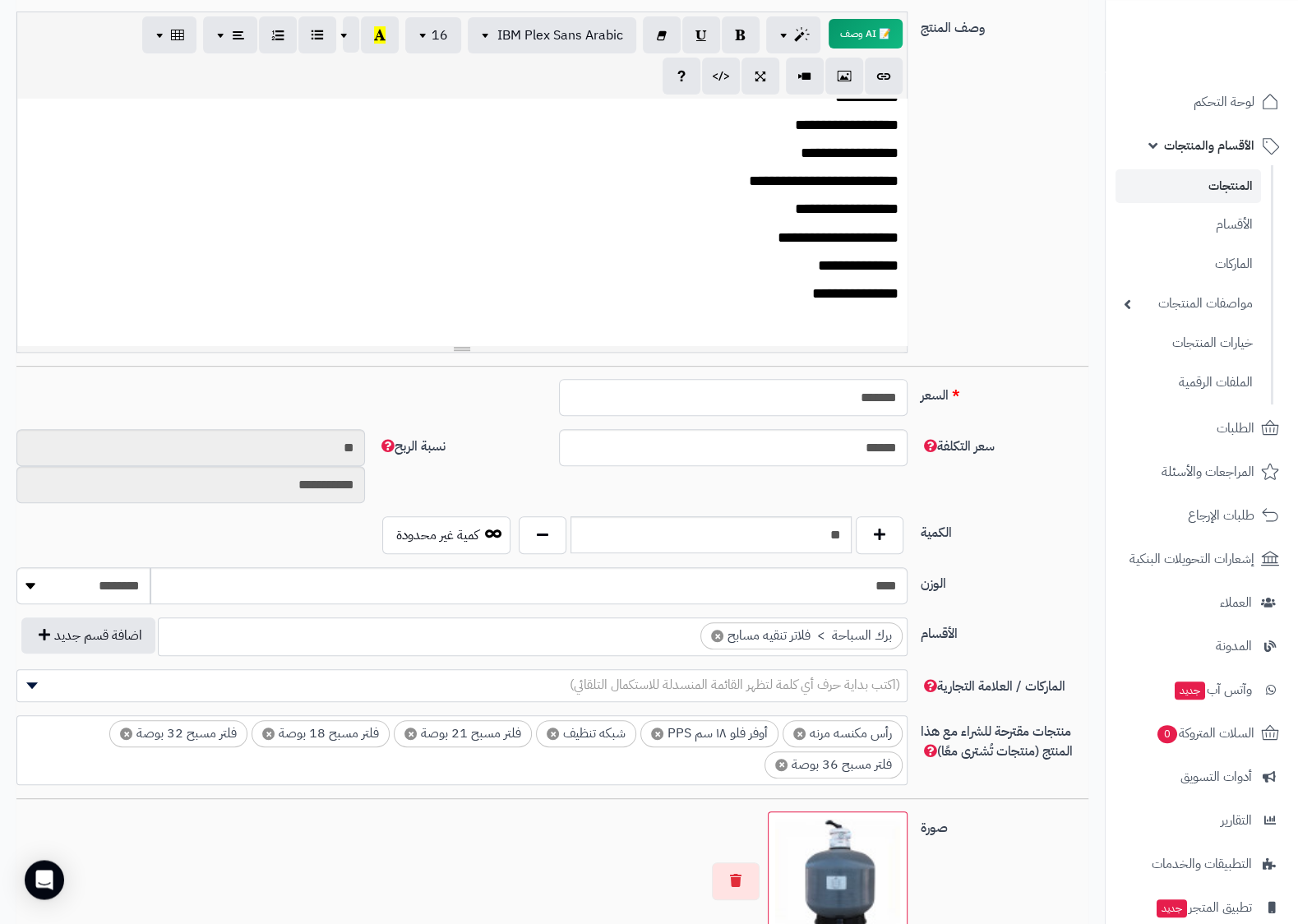
scroll to position [431, 0]
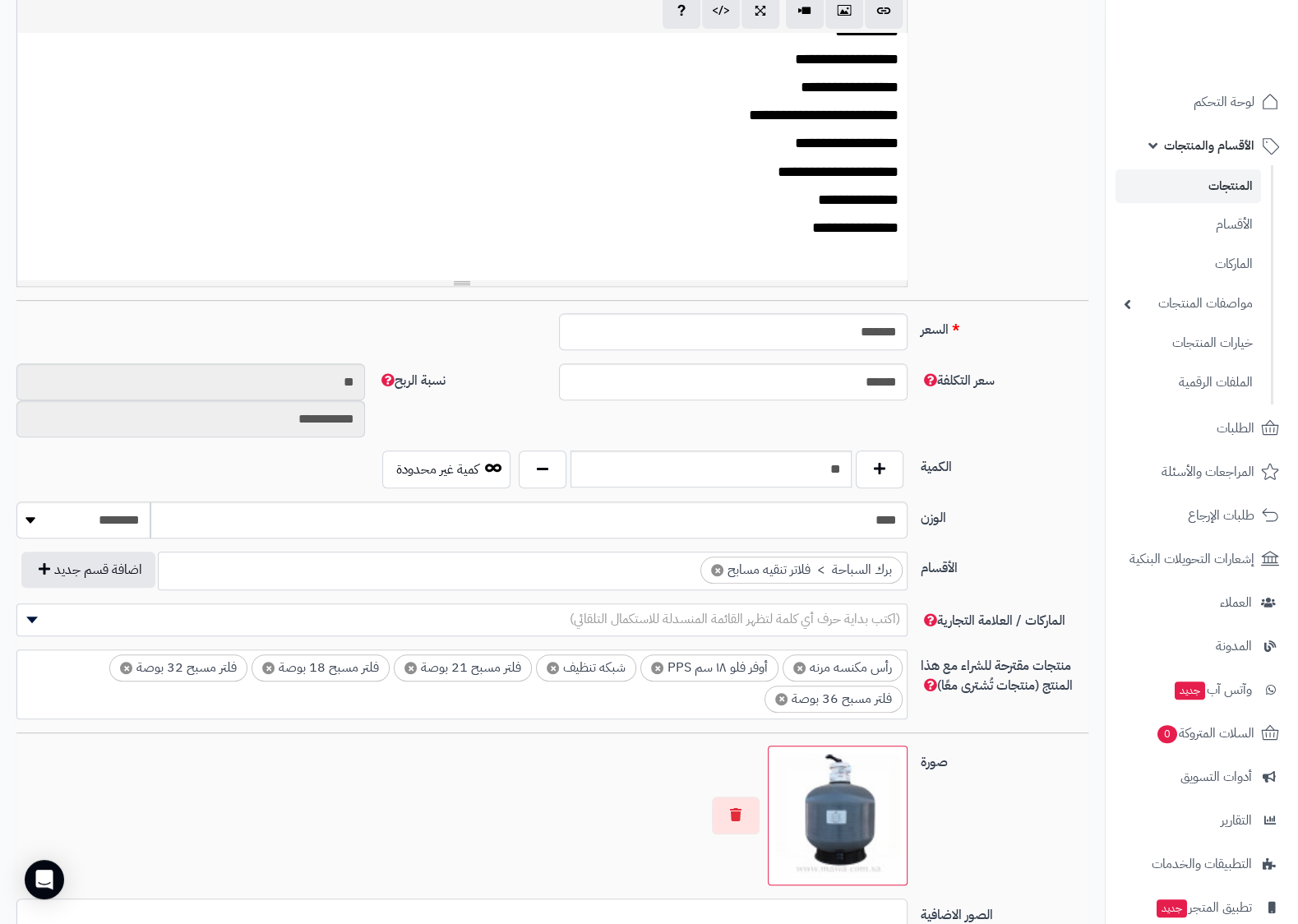
click at [1046, 238] on div "**********" at bounding box center [553, 123] width 1086 height 355
drag, startPoint x: 796, startPoint y: 475, endPoint x: 895, endPoint y: 479, distance: 99.1
click at [851, 479] on input "**" at bounding box center [711, 469] width 281 height 37
type input "*"
click at [1057, 444] on div "**********" at bounding box center [553, 406] width 1086 height 87
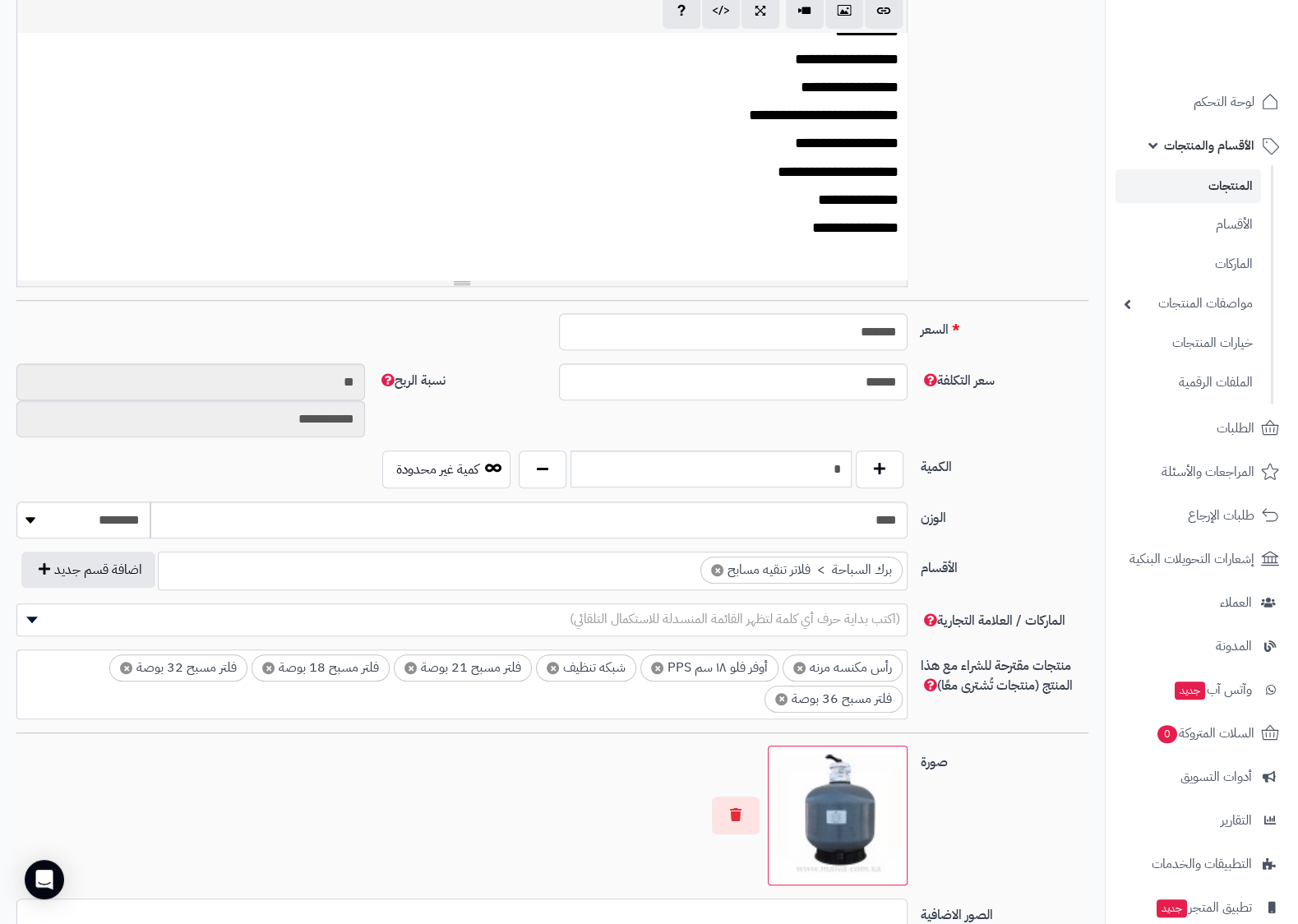
click at [1060, 436] on div "**********" at bounding box center [553, 406] width 1086 height 87
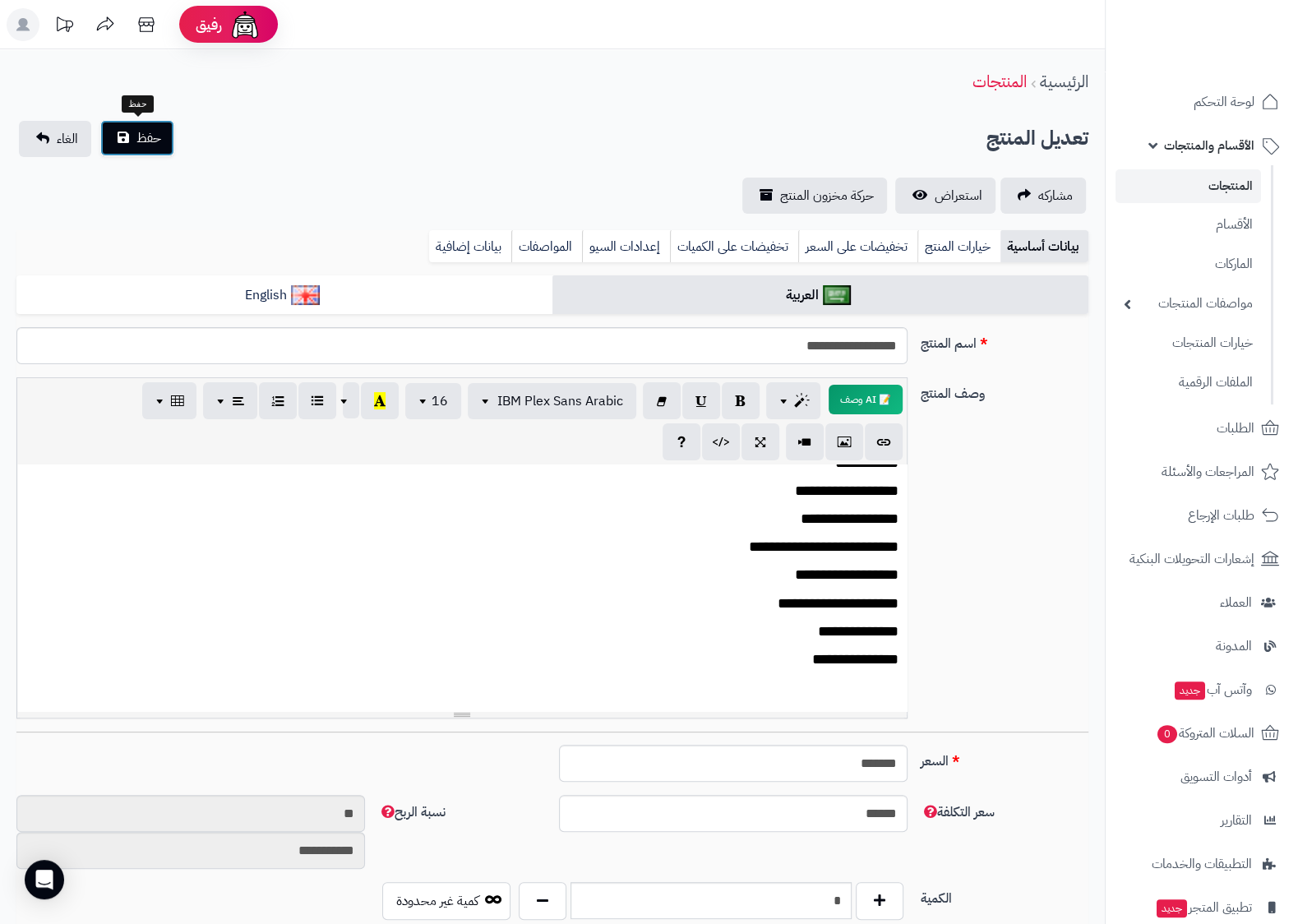
click at [135, 135] on button "حفظ" at bounding box center [137, 138] width 74 height 36
